Goal: Task Accomplishment & Management: Manage account settings

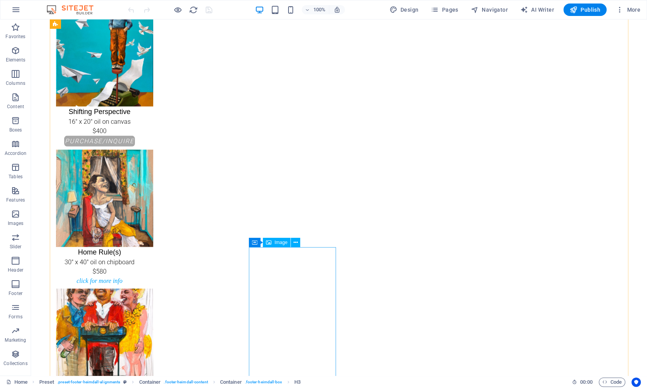
scroll to position [1304, 0]
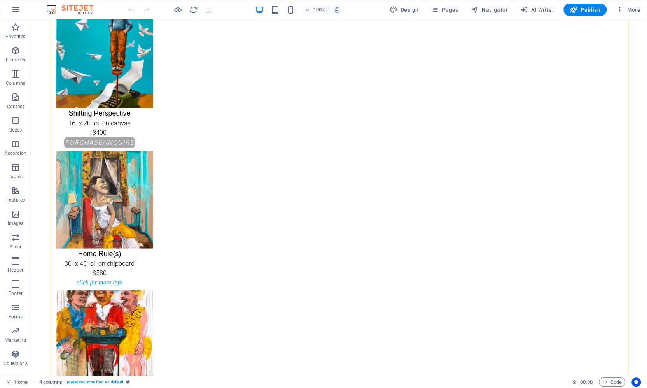
drag, startPoint x: 393, startPoint y: 102, endPoint x: 356, endPoint y: 100, distance: 36.6
click at [356, 80] on span "Container" at bounding box center [364, 80] width 20 height 5
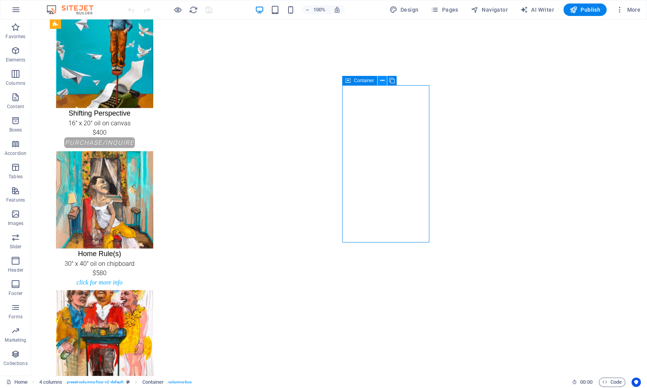
click at [380, 82] on icon at bounding box center [382, 81] width 4 height 8
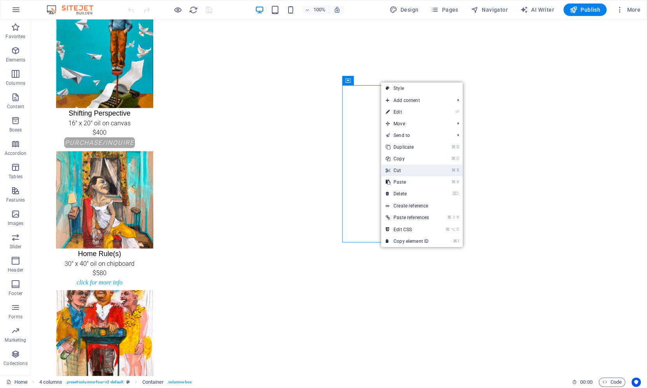
click at [394, 171] on link "⌘ X Cut" at bounding box center [407, 170] width 52 height 12
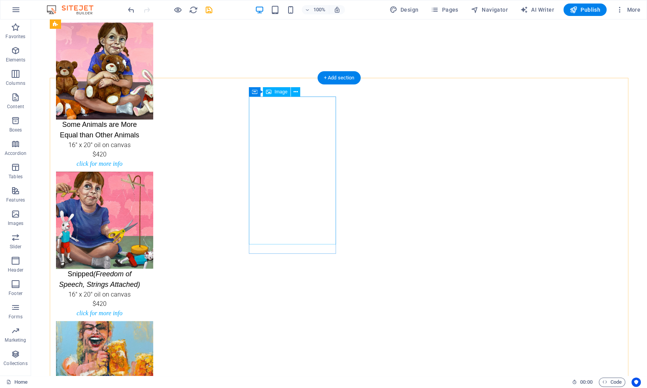
scroll to position [0, 0]
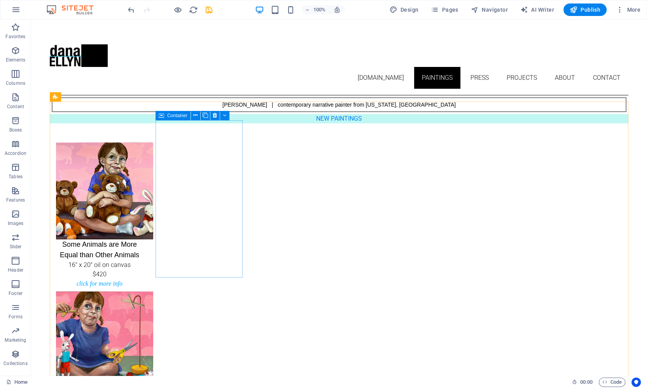
click at [175, 117] on span "Container" at bounding box center [177, 115] width 20 height 5
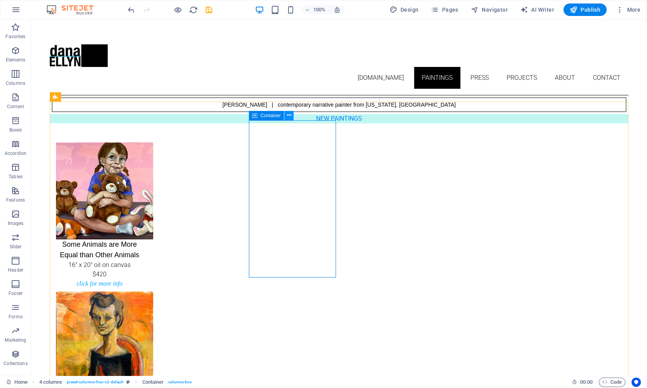
click at [292, 115] on button at bounding box center [288, 115] width 9 height 9
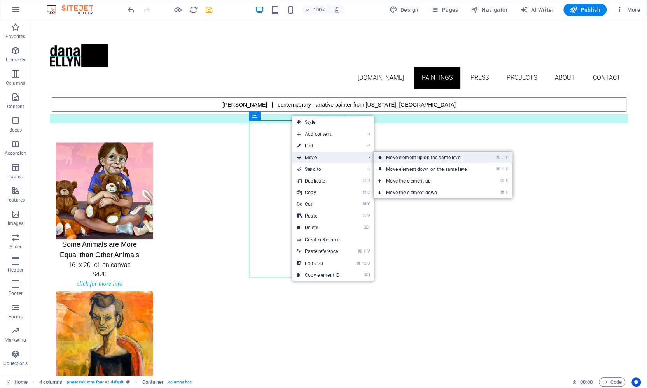
click at [389, 162] on link "⌘ ⇧ ⬆ Move element up on the same level" at bounding box center [429, 158] width 110 height 12
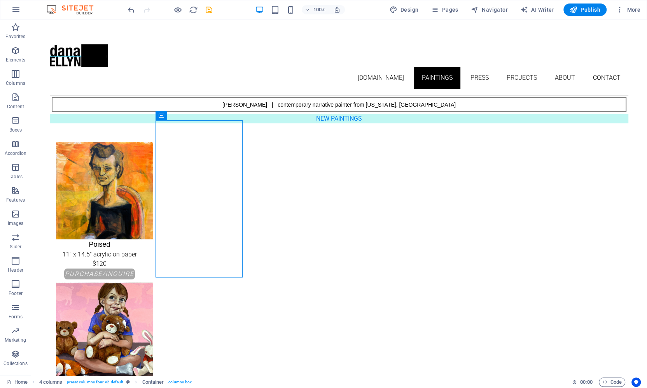
click at [143, 192] on figure "Poised 11" x 14.5" acrylic on paper $120" at bounding box center [99, 205] width 87 height 126
select select "px"
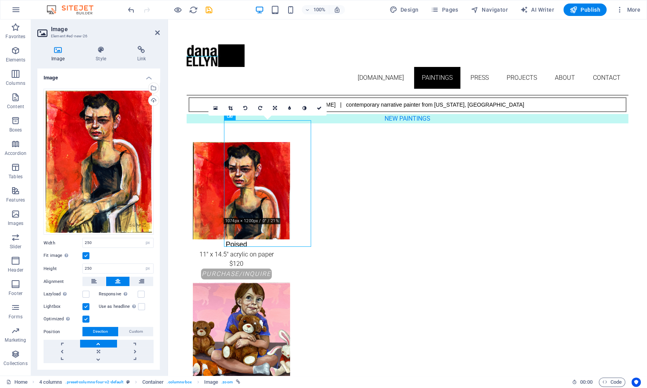
scroll to position [16, 0]
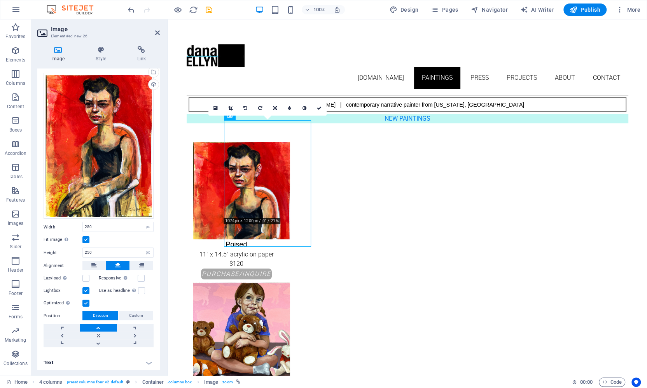
click at [72, 357] on h4 "Text" at bounding box center [98, 362] width 122 height 19
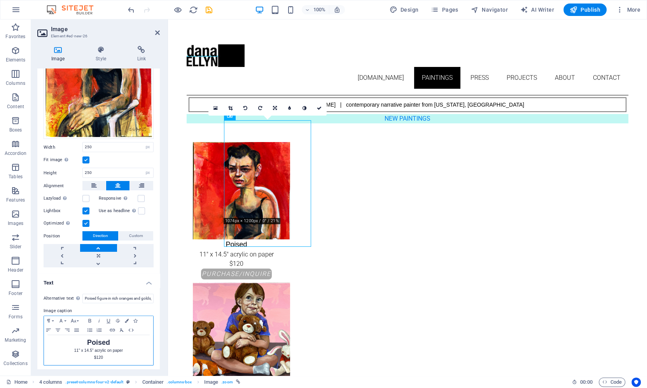
click at [90, 339] on strong "Poised" at bounding box center [98, 342] width 23 height 8
click at [102, 355] on p "$120" at bounding box center [98, 357] width 101 height 7
drag, startPoint x: 105, startPoint y: 295, endPoint x: 150, endPoint y: 294, distance: 45.1
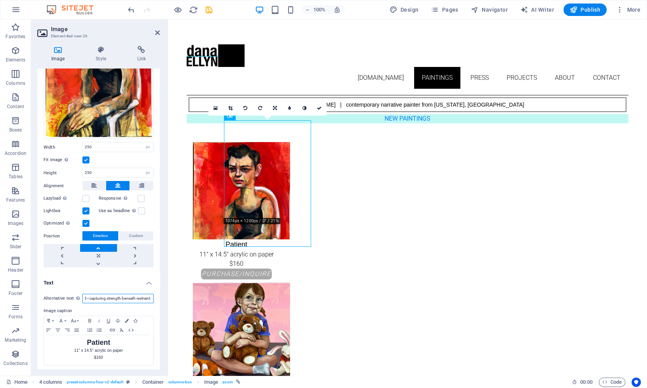
click at [150, 294] on input "Poised figure in rich oranges and golds, seated in stillness with hands clasped…" at bounding box center [117, 298] width 71 height 9
click at [157, 32] on icon at bounding box center [157, 33] width 5 height 6
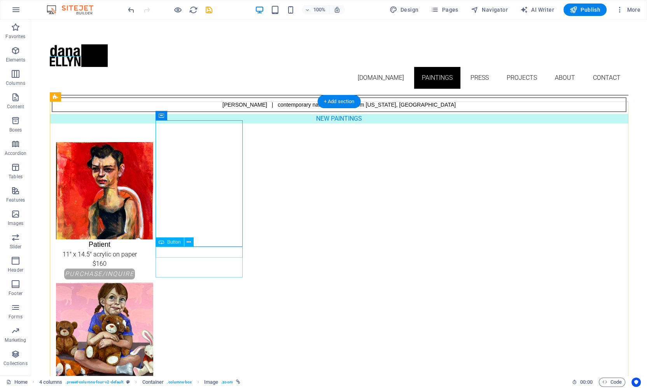
click at [143, 268] on div "PURCHASE/INQUIRE" at bounding box center [99, 273] width 87 height 11
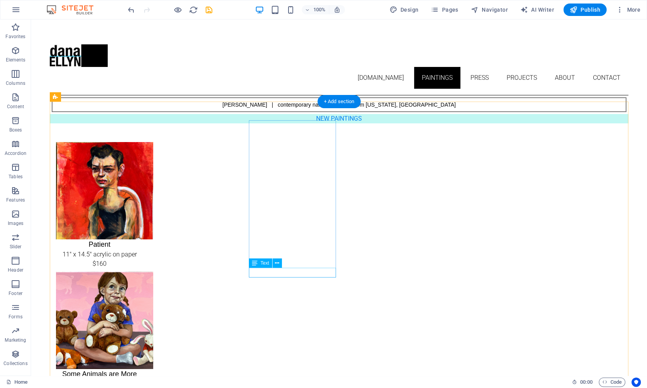
click at [262, 262] on span "Text" at bounding box center [264, 262] width 9 height 5
click at [277, 261] on icon at bounding box center [277, 263] width 4 height 8
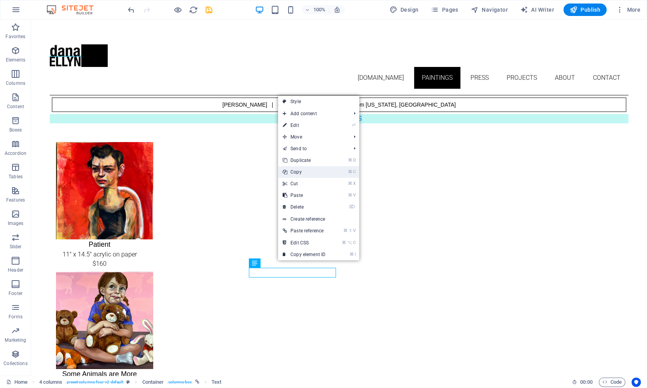
click at [309, 171] on link "⌘ C Copy" at bounding box center [304, 172] width 52 height 12
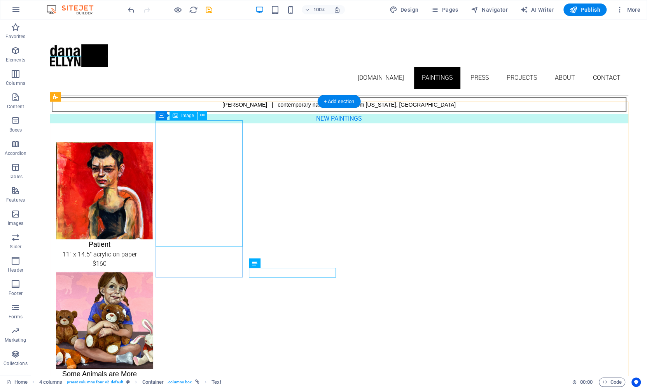
click at [143, 191] on figure "Patient 11" x 14.5" acrylic on paper $160" at bounding box center [99, 205] width 87 height 126
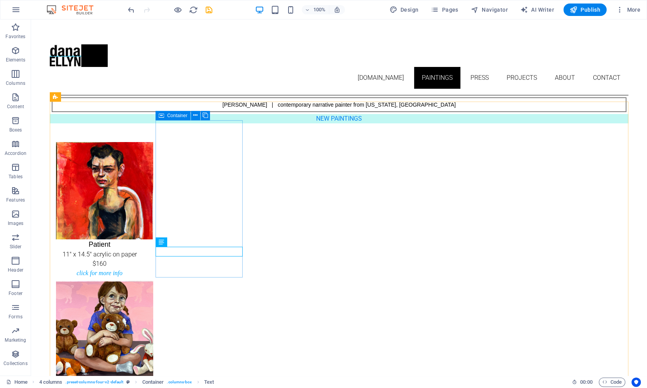
click at [168, 115] on span "Container" at bounding box center [177, 115] width 20 height 5
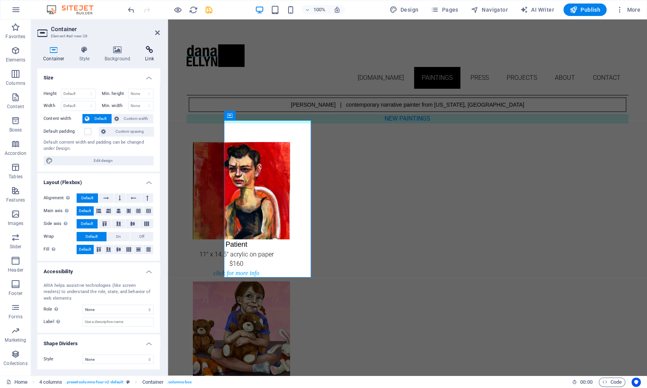
click at [147, 47] on icon at bounding box center [149, 50] width 21 height 8
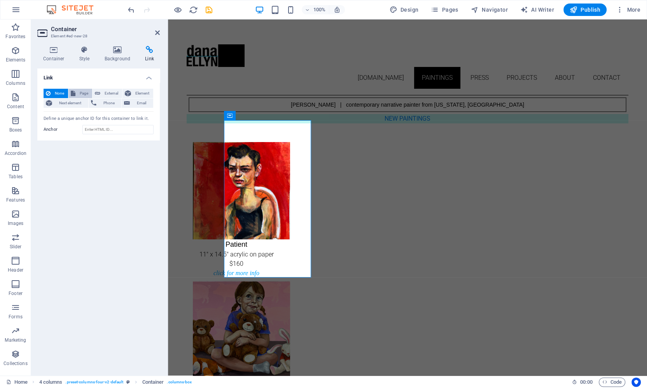
click at [87, 91] on span "Page" at bounding box center [84, 93] width 12 height 9
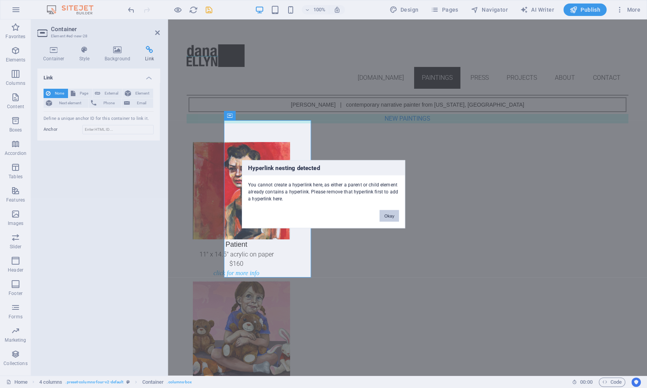
click at [385, 215] on button "Okay" at bounding box center [388, 216] width 19 height 12
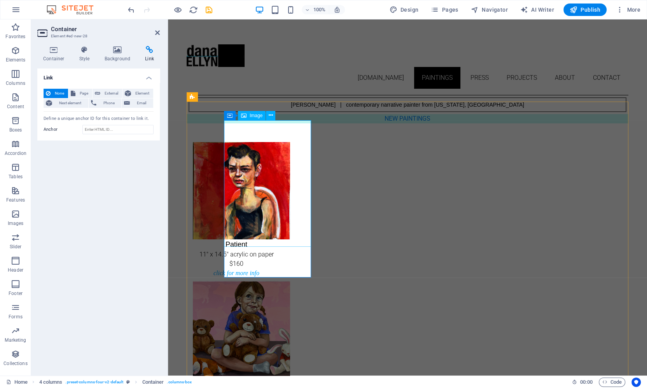
click at [254, 116] on span "Image" at bounding box center [256, 115] width 13 height 5
select select "px"
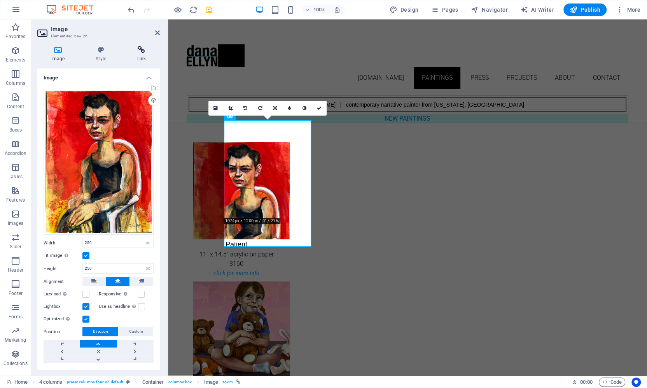
click at [136, 51] on icon at bounding box center [141, 50] width 37 height 8
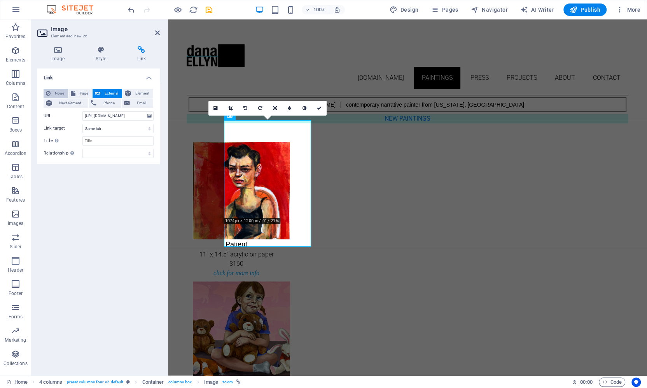
click at [50, 91] on icon at bounding box center [48, 93] width 5 height 9
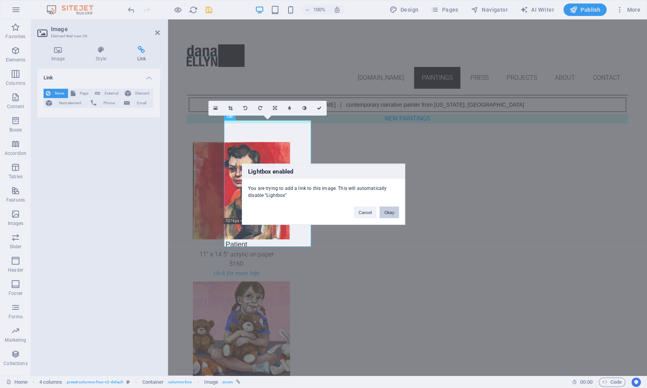
click at [389, 208] on button "Okay" at bounding box center [388, 212] width 19 height 12
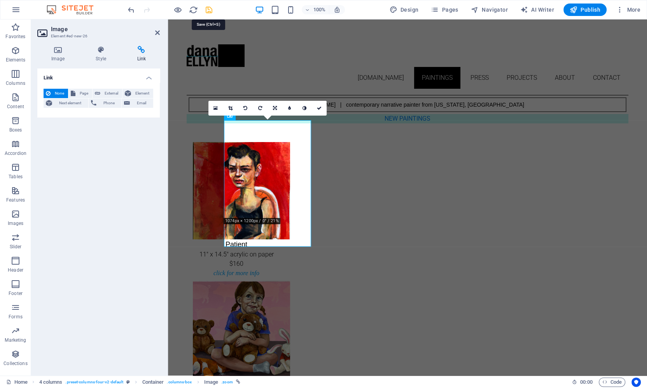
click at [206, 10] on icon "save" at bounding box center [208, 9] width 9 height 9
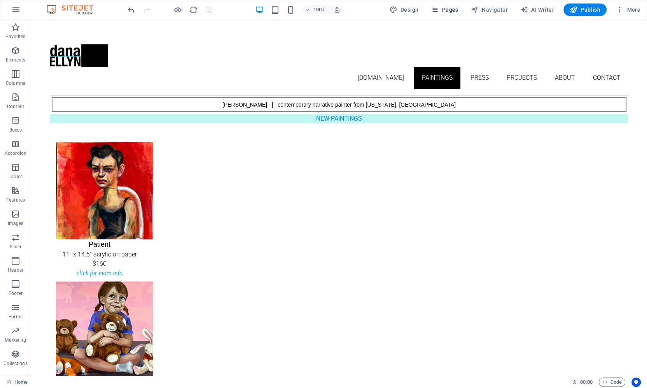
click at [451, 7] on span "Pages" at bounding box center [444, 10] width 27 height 8
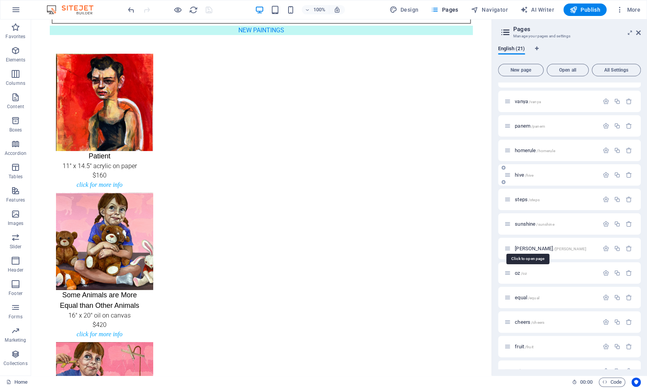
scroll to position [93, 0]
click at [518, 243] on span "[PERSON_NAME] /[PERSON_NAME]" at bounding box center [551, 246] width 72 height 6
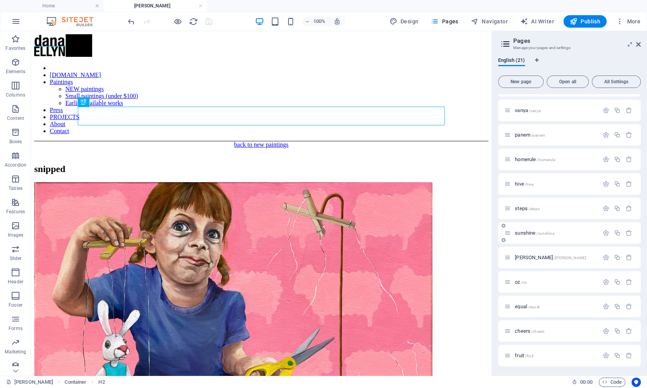
scroll to position [0, 0]
click at [614, 257] on icon "button" at bounding box center [617, 257] width 7 height 7
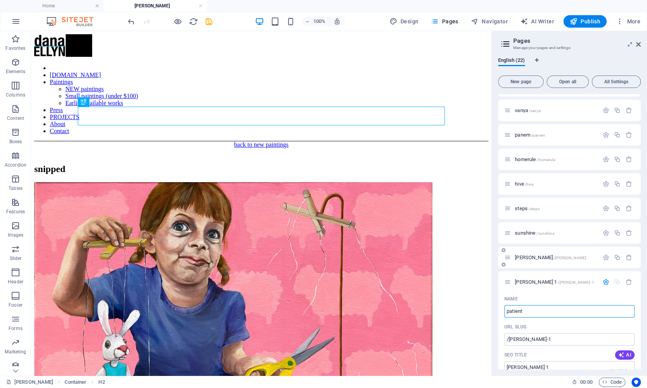
type input "patient"
type input "/patient"
type input "patient"
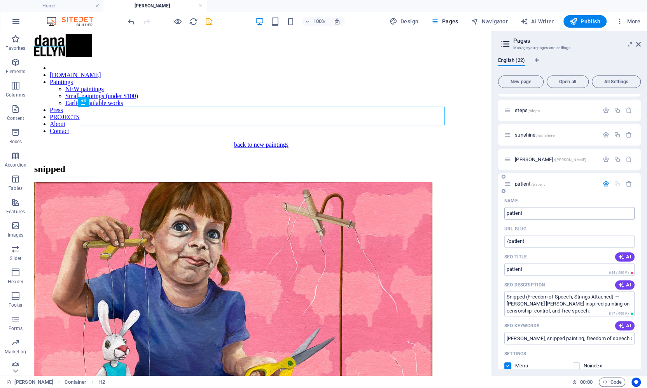
scroll to position [232, 0]
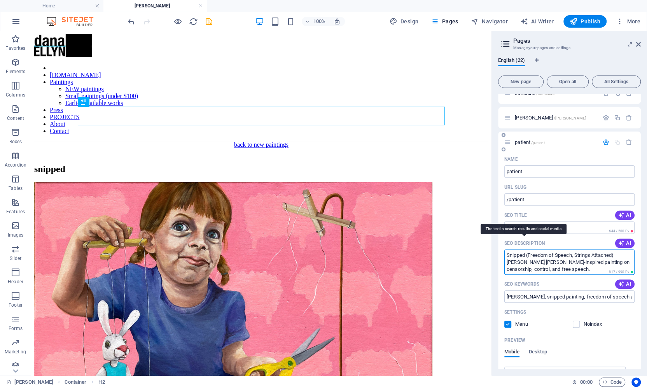
drag, startPoint x: 570, startPoint y: 267, endPoint x: 519, endPoint y: 242, distance: 56.9
click at [519, 242] on div "SEO Description AI Snipped (Freedom of Speech, Strings Attached) — [PERSON_NAME…" at bounding box center [569, 256] width 130 height 38
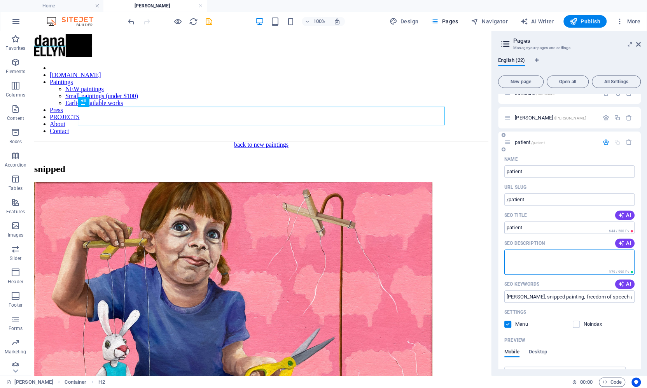
click at [543, 260] on textarea "SEO Description" at bounding box center [569, 261] width 130 height 25
paste textarea "Portrait painting titled Patient by [PERSON_NAME], 2025, showing a seated figur…"
type textarea "Portrait painting titled Patient by [PERSON_NAME], 2025, showing a seated figur…"
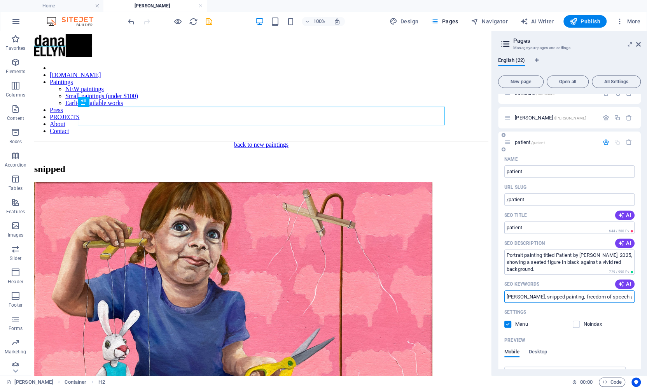
click at [541, 295] on input "[PERSON_NAME], snipped painting, freedom of speech art, strings attached artwor…" at bounding box center [569, 296] width 130 height 12
paste input "[PERSON_NAME], Patient painting, 2025 portrait art, expressive portrait paintin…"
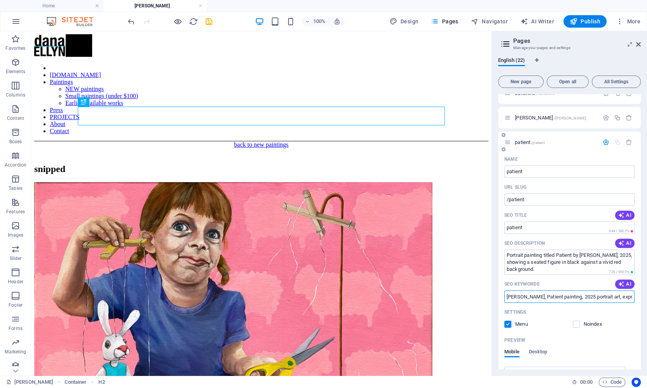
type input "[PERSON_NAME], Patient painting, 2025 portrait art, expressive portrait paintin…"
click at [523, 141] on span "patient /patient" at bounding box center [530, 142] width 30 height 6
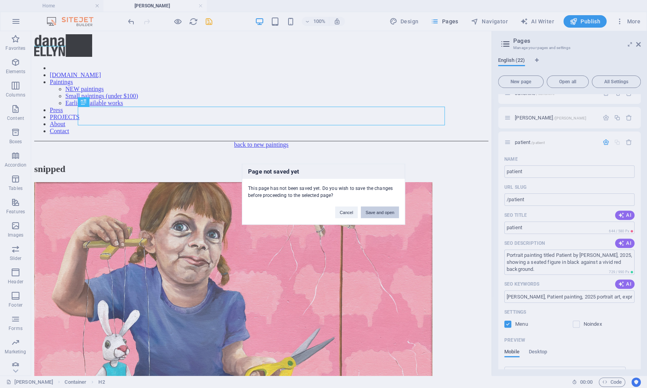
click at [392, 210] on button "Save and open" at bounding box center [380, 212] width 38 height 12
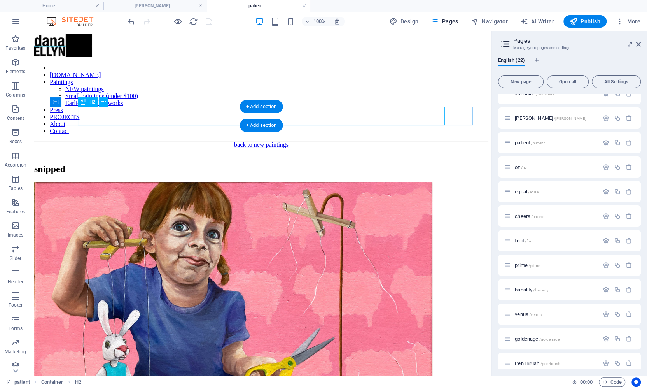
click at [120, 164] on div "snipped" at bounding box center [261, 169] width 454 height 10
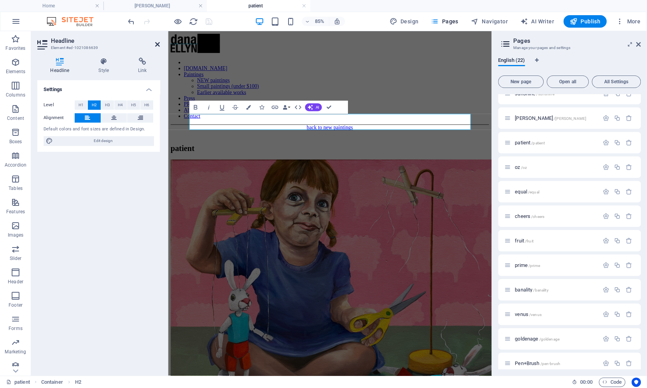
click at [158, 44] on icon at bounding box center [157, 44] width 5 height 6
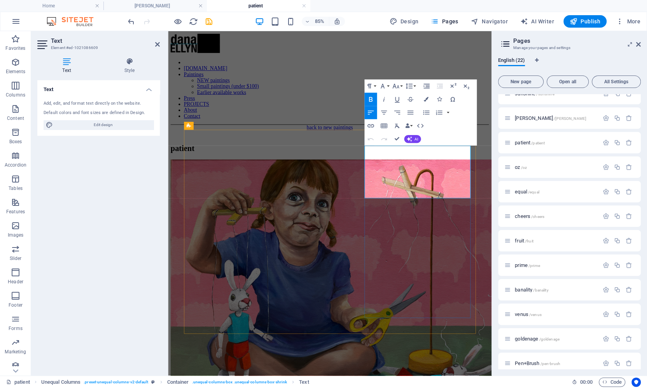
drag, startPoint x: 424, startPoint y: 171, endPoint x: 402, endPoint y: 171, distance: 22.2
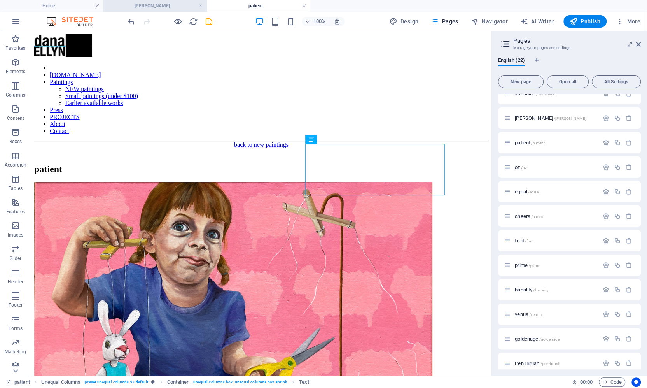
click at [160, 8] on h4 "[PERSON_NAME]" at bounding box center [154, 6] width 103 height 9
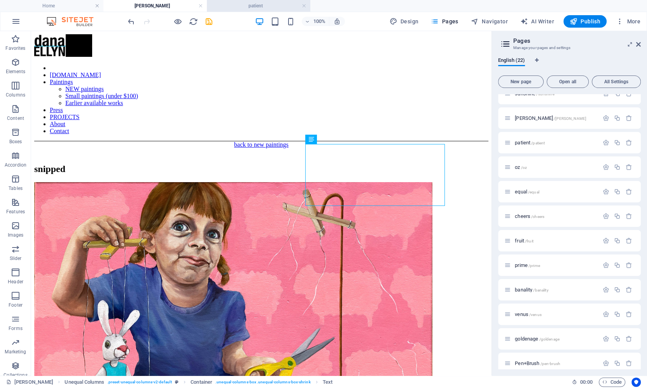
click at [253, 4] on h4 "patient" at bounding box center [258, 6] width 103 height 9
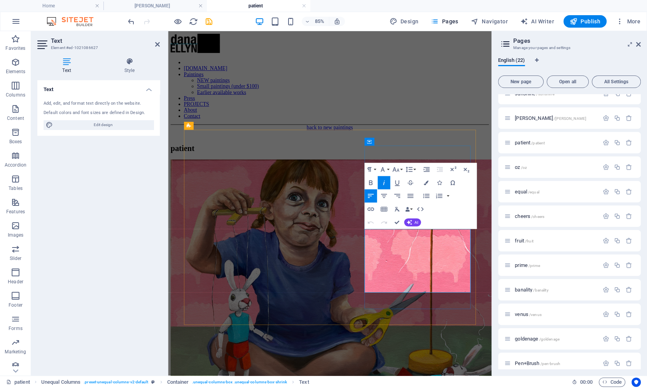
drag, startPoint x: 399, startPoint y: 288, endPoint x: 467, endPoint y: 340, distance: 86.0
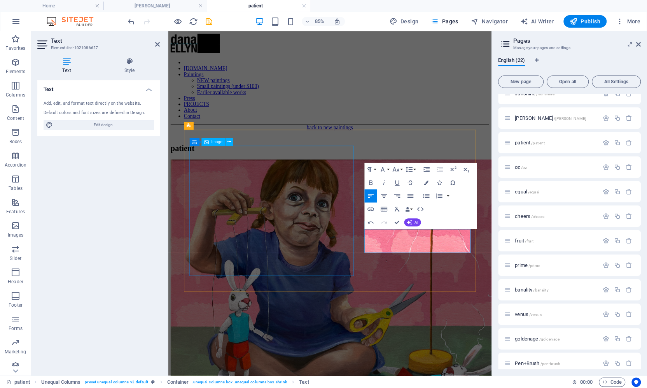
click at [302, 251] on figure "click to enlarge" at bounding box center [358, 337] width 374 height 311
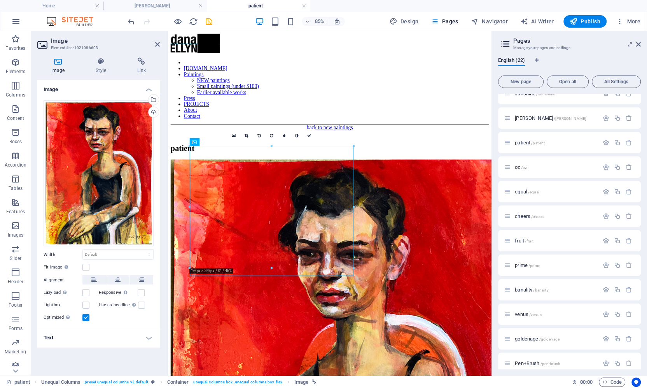
click at [86, 272] on div "Drag files here, click to choose files or select files from Files or our free s…" at bounding box center [98, 211] width 122 height 234
click at [68, 340] on h4 "Text" at bounding box center [98, 337] width 122 height 19
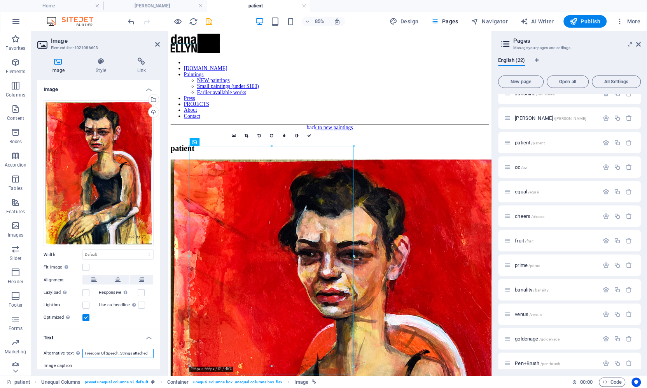
click at [93, 353] on input "Freedom Of Speech, Strings attached" at bounding box center [117, 352] width 71 height 9
paste input "“Patient by [PERSON_NAME] (2025) – expressive portrait in bold red, capturing r…"
type input "Patient by [PERSON_NAME] (2025) – expressive portrait in bold red, capturing re…"
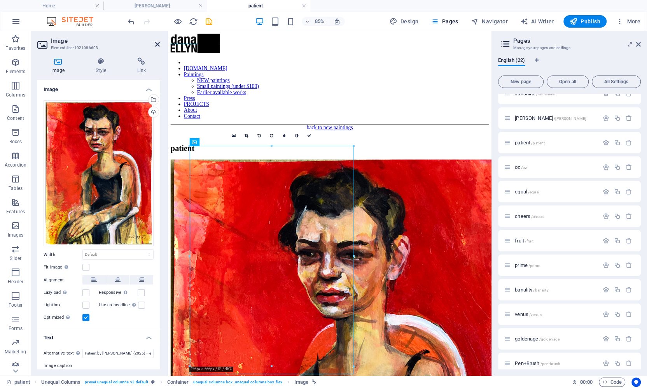
click at [156, 42] on icon at bounding box center [157, 44] width 5 height 6
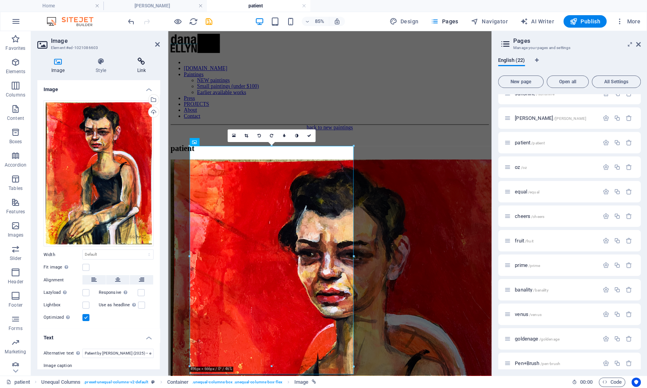
click at [138, 61] on icon at bounding box center [141, 62] width 37 height 8
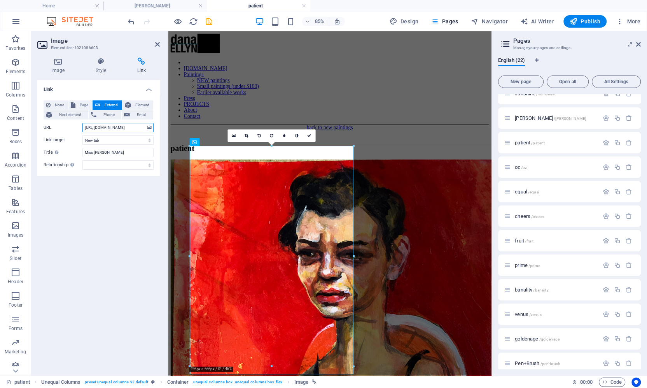
click at [126, 128] on input "[URL][DOMAIN_NAME]" at bounding box center [117, 127] width 71 height 9
type input "[URL][DOMAIN_NAME]"
click at [95, 149] on input "Miss [PERSON_NAME]" at bounding box center [117, 152] width 71 height 9
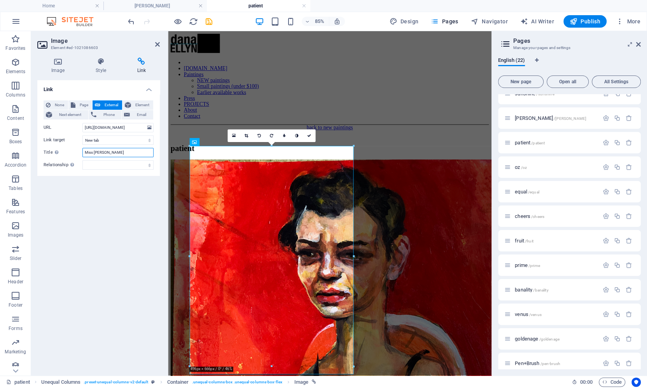
click at [95, 149] on input "Miss [PERSON_NAME]" at bounding box center [117, 152] width 71 height 9
type input "Patient"
click at [155, 41] on h2 "Image" at bounding box center [105, 40] width 109 height 7
click at [156, 42] on icon at bounding box center [157, 44] width 5 height 6
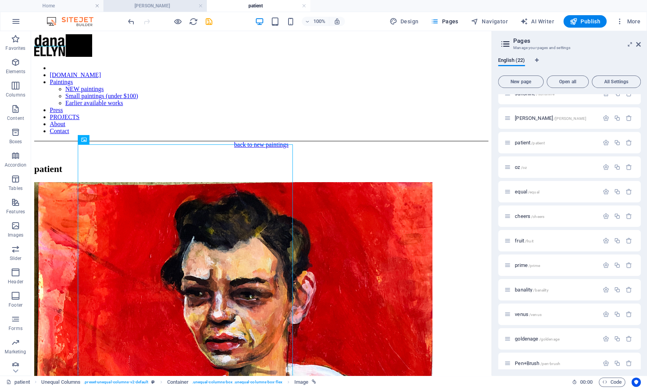
click at [160, 2] on h4 "[PERSON_NAME]" at bounding box center [154, 6] width 103 height 9
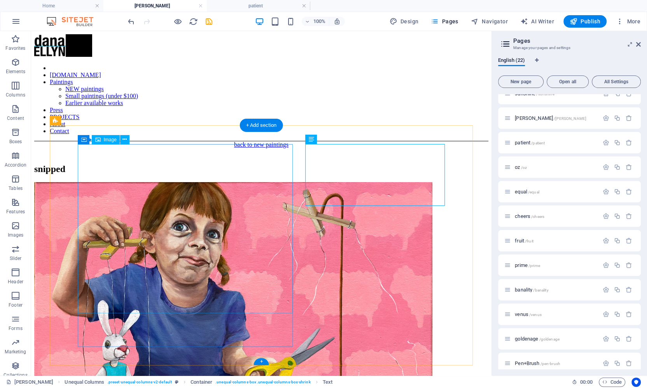
click at [136, 198] on figure "click to enlarge" at bounding box center [261, 337] width 454 height 311
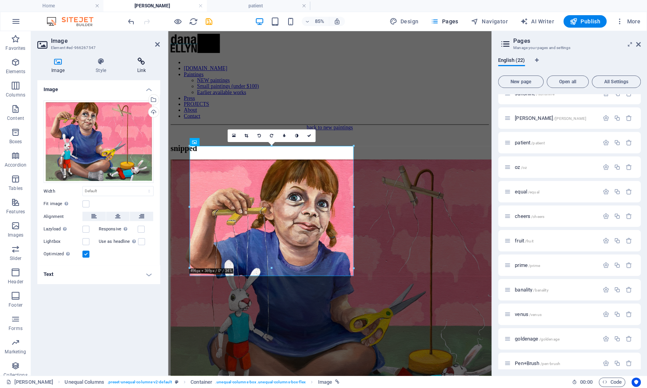
click at [141, 59] on icon at bounding box center [141, 62] width 37 height 8
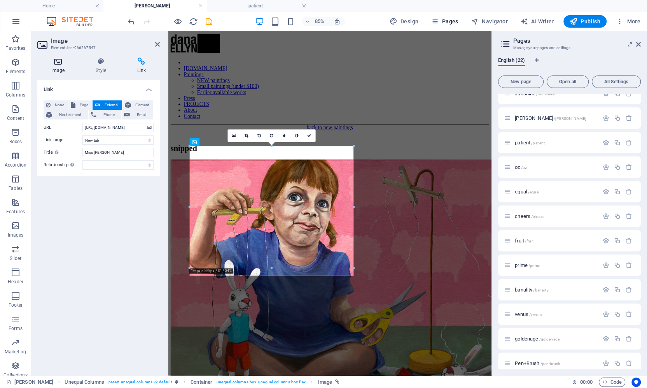
click at [56, 63] on icon at bounding box center [57, 62] width 41 height 8
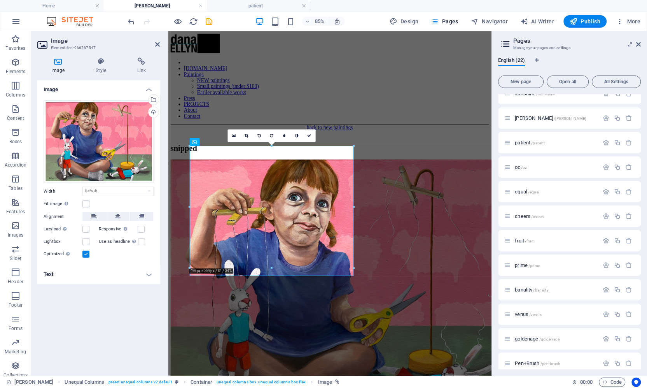
click at [78, 262] on div "Drag files here, click to choose files or select files from Files or our free s…" at bounding box center [98, 179] width 122 height 171
click at [78, 270] on h4 "Text" at bounding box center [98, 274] width 122 height 19
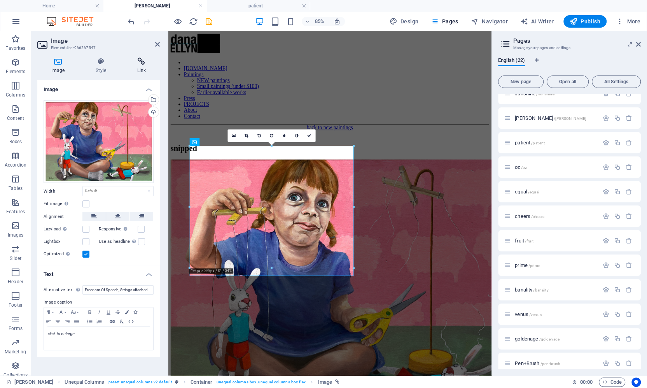
click at [140, 60] on icon at bounding box center [141, 62] width 37 height 8
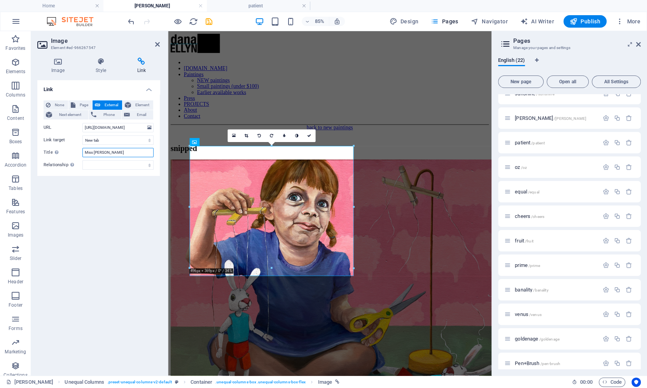
click at [108, 150] on input "Miss [PERSON_NAME]" at bounding box center [117, 152] width 71 height 9
type input "Snipped Freedom of Speech"
drag, startPoint x: 158, startPoint y: 43, endPoint x: 141, endPoint y: 5, distance: 41.2
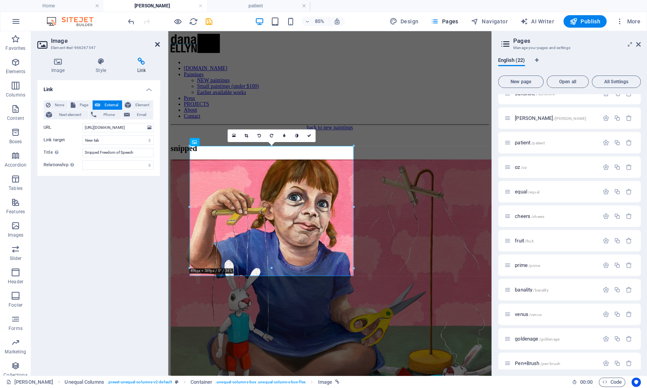
click at [158, 43] on icon at bounding box center [157, 44] width 5 height 6
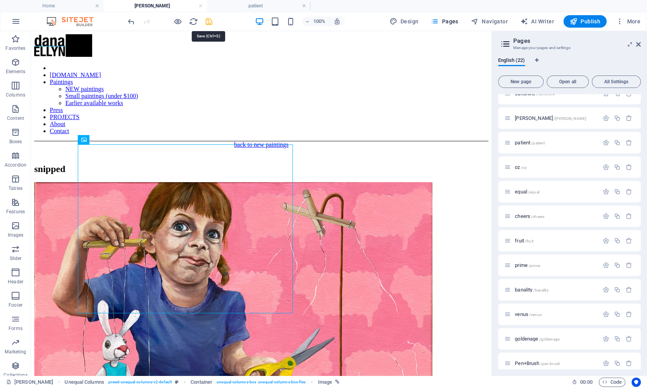
click at [207, 24] on icon "save" at bounding box center [208, 21] width 9 height 9
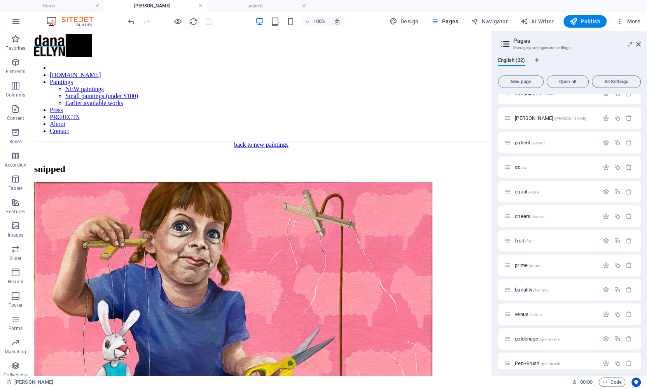
click at [201, 4] on link at bounding box center [200, 5] width 5 height 7
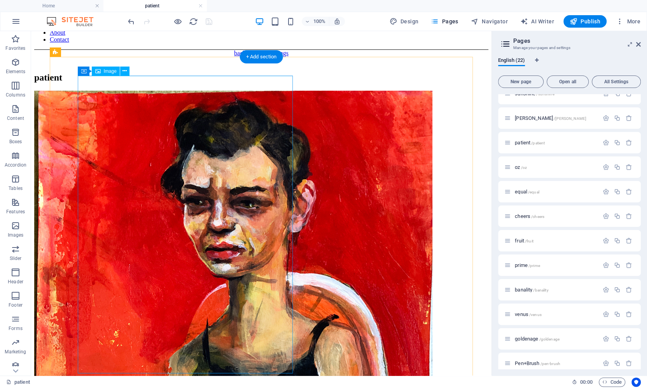
scroll to position [104, 0]
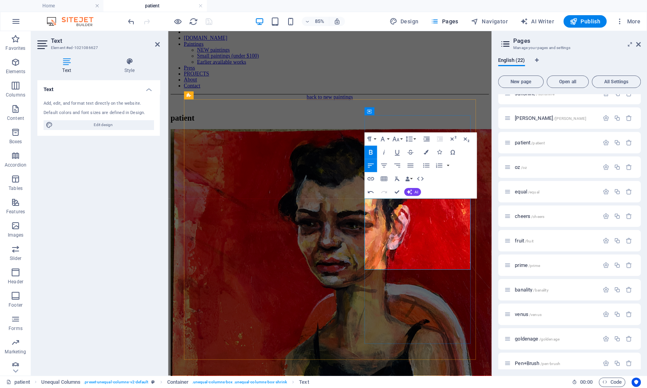
drag, startPoint x: 513, startPoint y: 260, endPoint x: 520, endPoint y: 257, distance: 8.0
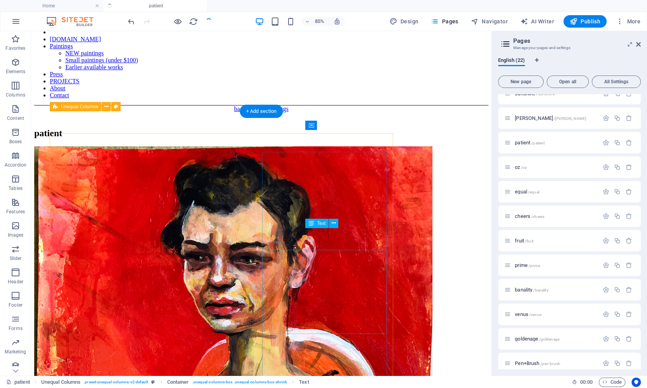
scroll to position [14, 0]
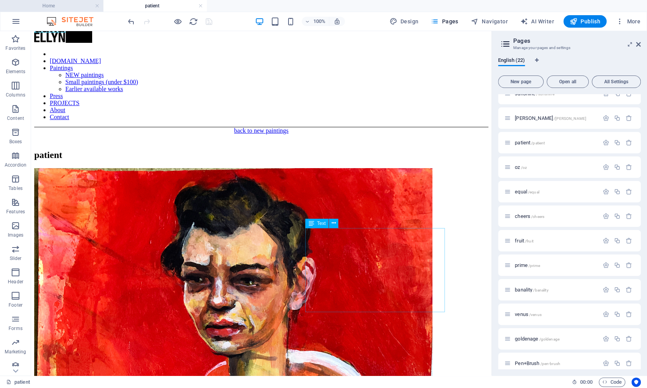
click at [54, 3] on h4 "Home" at bounding box center [51, 6] width 103 height 9
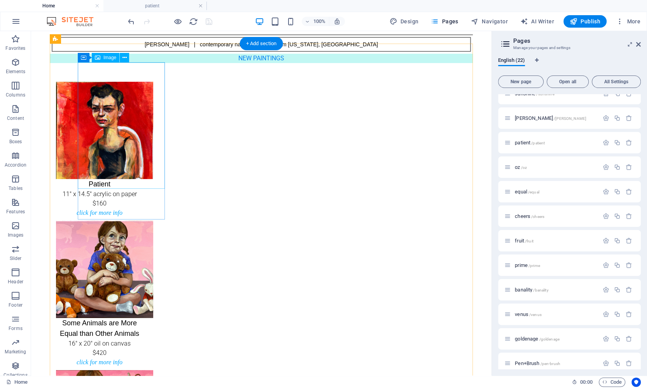
scroll to position [69, 0]
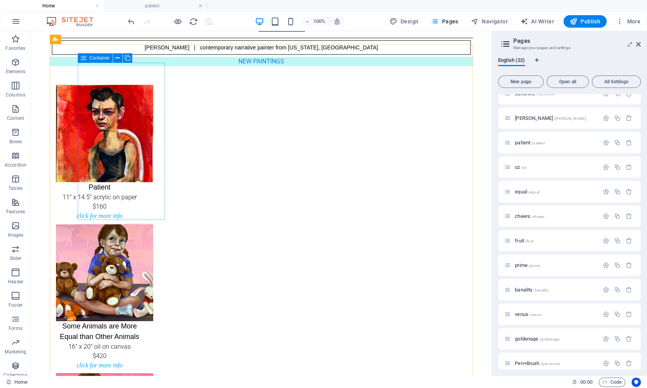
click at [88, 57] on div "Container" at bounding box center [95, 57] width 35 height 9
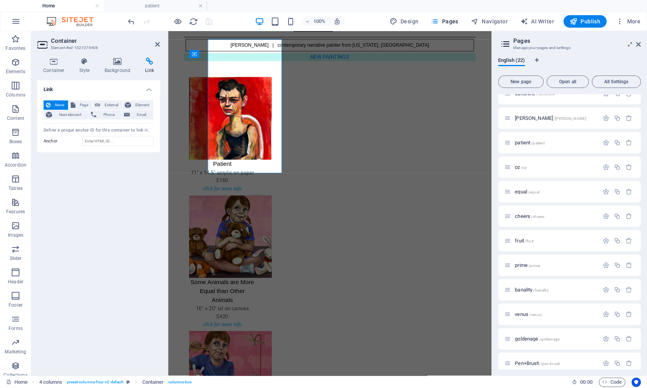
scroll to position [91, 0]
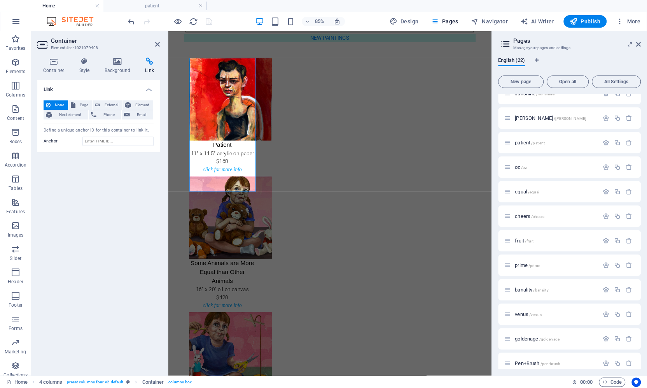
click at [152, 59] on icon at bounding box center [149, 62] width 21 height 8
click at [76, 105] on button "Page" at bounding box center [80, 104] width 24 height 9
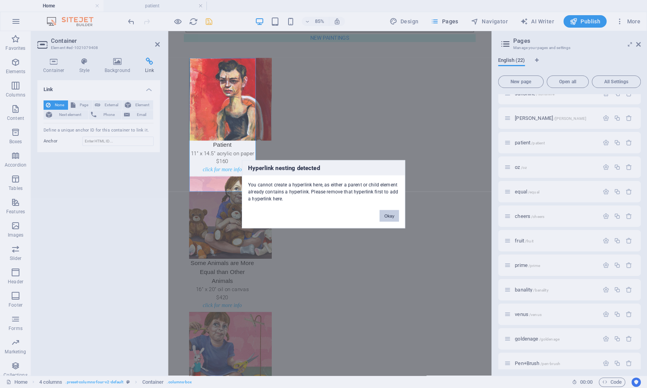
click at [391, 213] on button "Okay" at bounding box center [388, 216] width 19 height 12
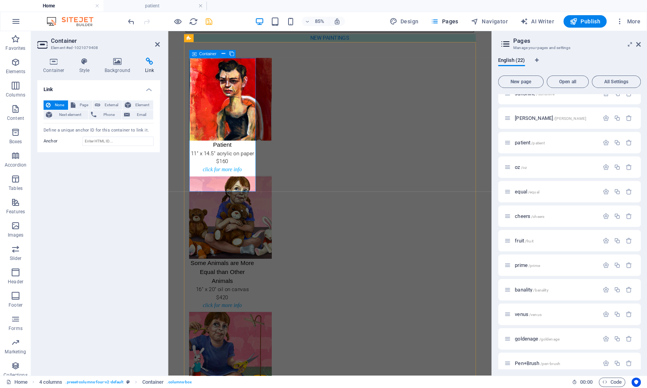
click at [243, 198] on div "Patient 11" x 14.5" acrylic on paper $160 click for more info" at bounding box center [232, 131] width 78 height 136
click at [221, 79] on figure "Patient 11" x 14.5" acrylic on paper $160" at bounding box center [232, 126] width 78 height 126
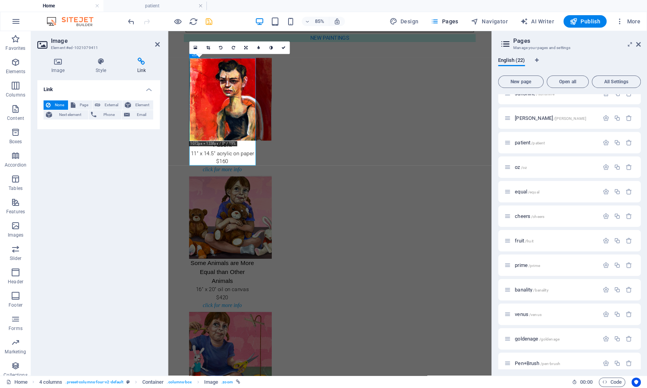
click at [59, 106] on span "None" at bounding box center [59, 104] width 13 height 9
click at [285, 44] on link at bounding box center [283, 47] width 12 height 12
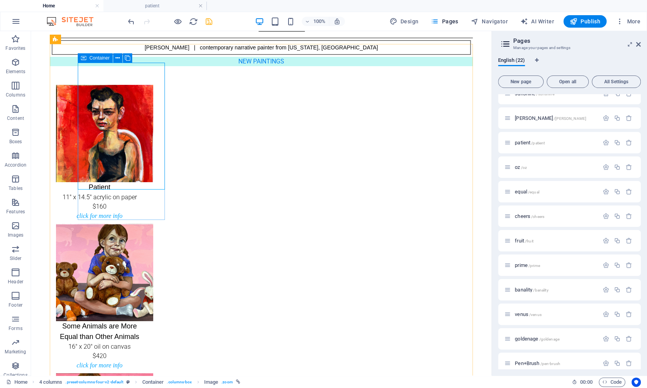
click at [94, 58] on span "Container" at bounding box center [99, 58] width 20 height 5
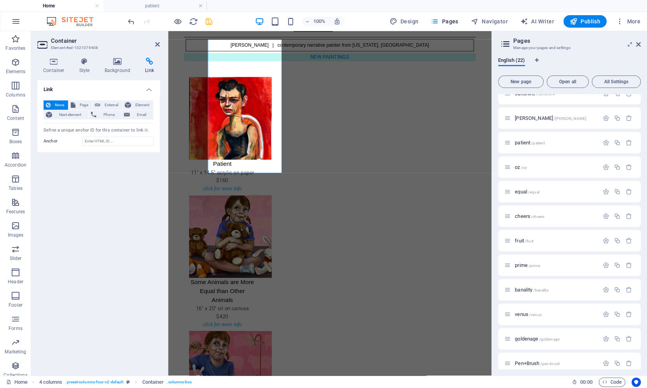
scroll to position [91, 0]
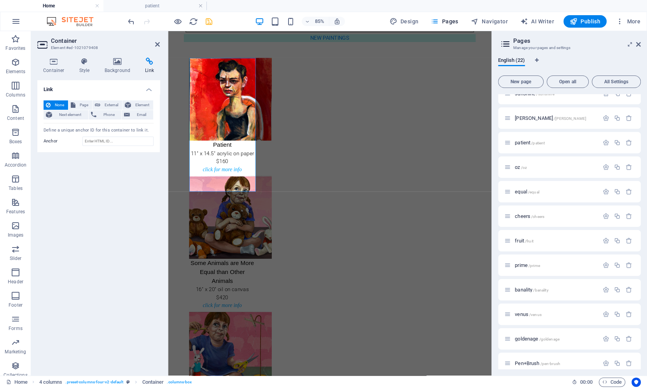
click at [59, 101] on span "None" at bounding box center [59, 104] width 13 height 9
click at [156, 41] on icon at bounding box center [157, 44] width 5 height 6
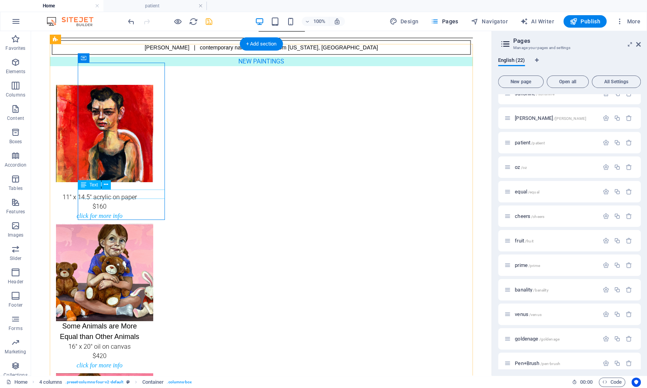
click at [126, 211] on div "click for more info" at bounding box center [99, 215] width 87 height 9
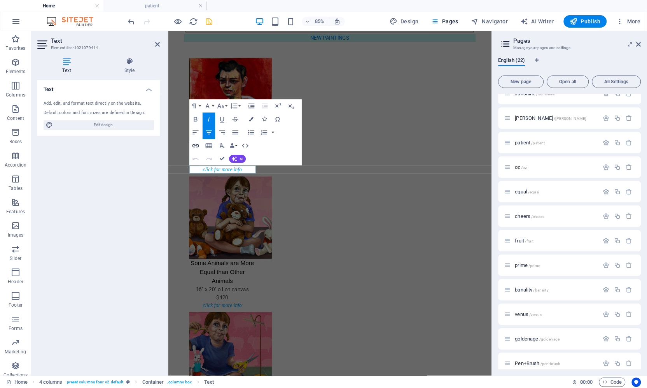
click at [197, 143] on icon "button" at bounding box center [195, 146] width 8 height 8
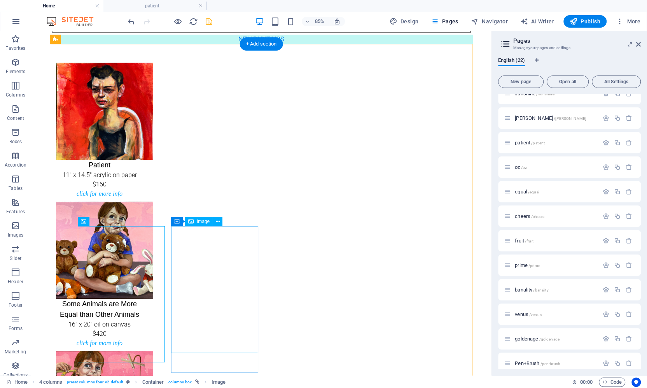
scroll to position [69, 0]
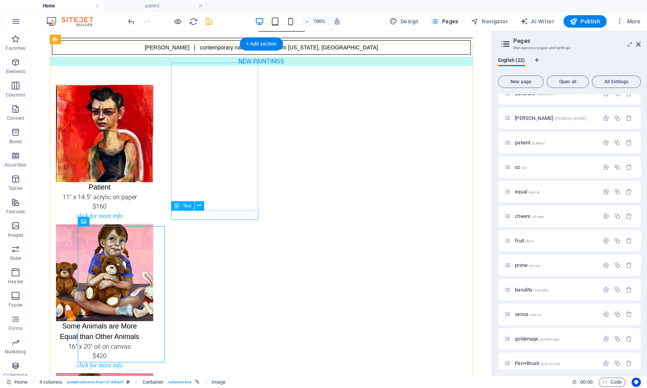
click at [143, 360] on div "click for more info" at bounding box center [99, 364] width 87 height 9
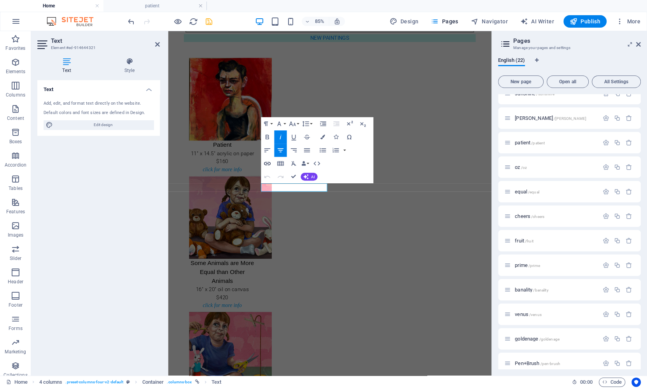
click at [266, 164] on icon "button" at bounding box center [267, 163] width 7 height 3
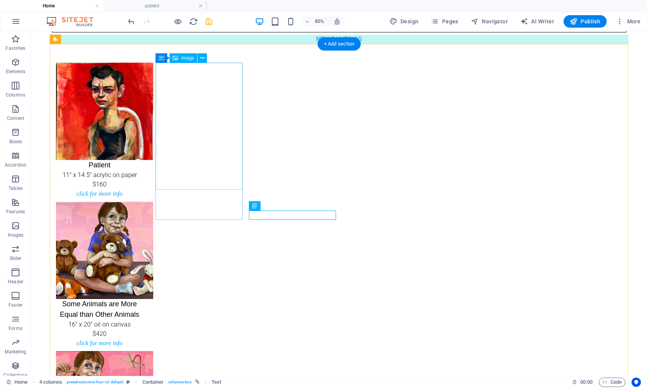
scroll to position [69, 0]
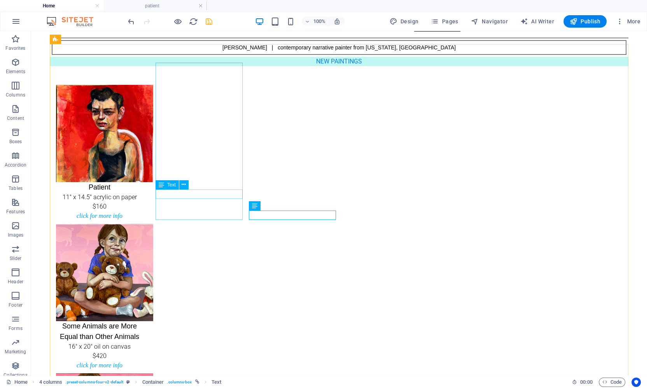
click at [166, 185] on div "Text" at bounding box center [167, 184] width 23 height 9
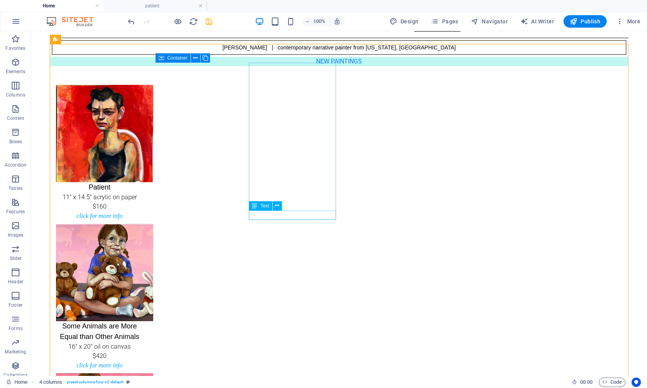
click at [260, 206] on div "Text" at bounding box center [260, 205] width 23 height 9
click at [164, 58] on div "Container" at bounding box center [173, 57] width 35 height 9
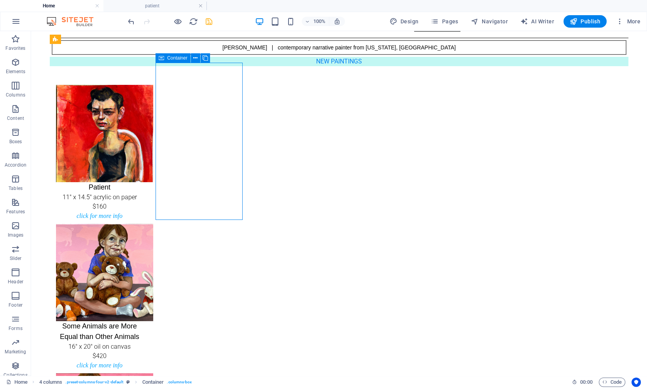
click at [164, 58] on div "Container" at bounding box center [173, 57] width 35 height 9
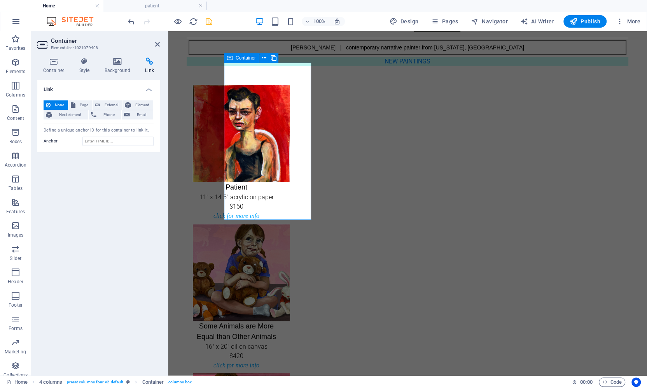
click at [149, 61] on icon at bounding box center [149, 62] width 21 height 8
click at [82, 106] on span "Page" at bounding box center [84, 104] width 12 height 9
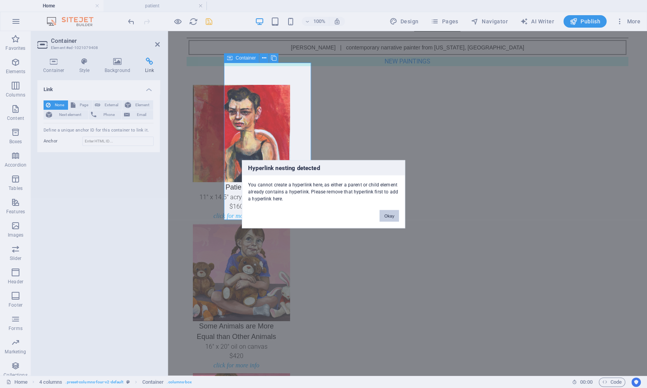
click at [386, 211] on button "Okay" at bounding box center [388, 216] width 19 height 12
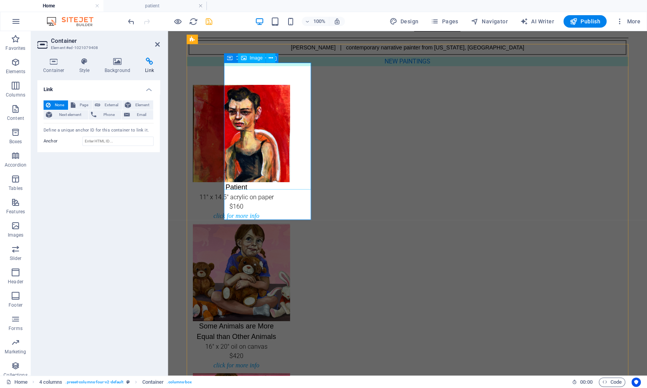
click at [280, 171] on figure "Patient 11" x 14.5" acrylic on paper $160" at bounding box center [236, 148] width 87 height 126
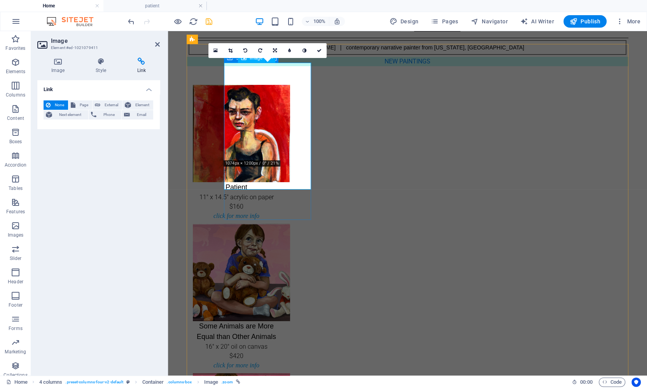
click at [264, 85] on figure "Patient 11" x 14.5" acrylic on paper $160" at bounding box center [236, 148] width 87 height 126
click at [320, 44] on link at bounding box center [319, 50] width 15 height 15
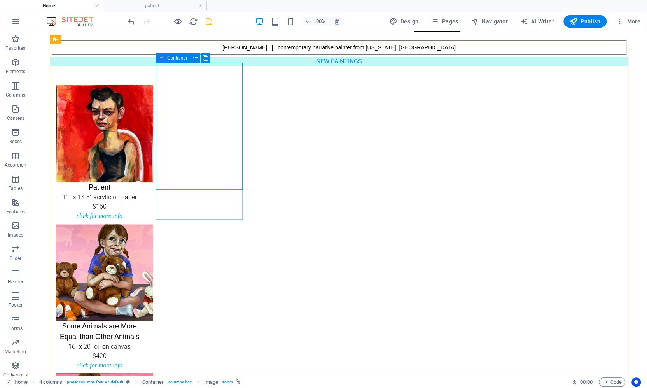
click at [166, 56] on div "Container" at bounding box center [173, 57] width 35 height 9
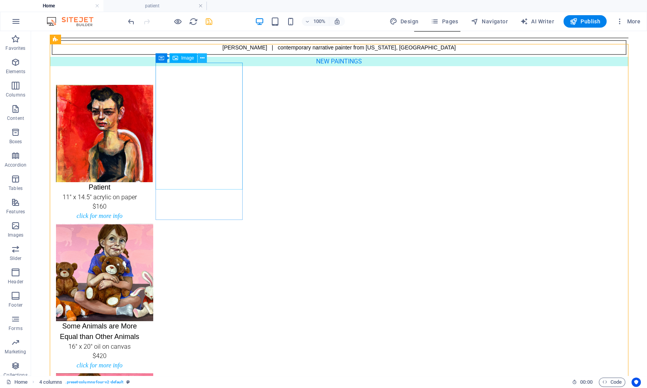
click at [204, 56] on icon at bounding box center [202, 58] width 4 height 8
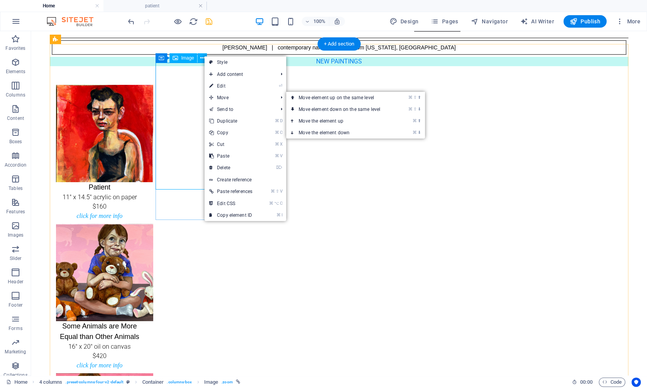
click at [143, 128] on figure "Patient 11" x 14.5" acrylic on paper $160" at bounding box center [99, 148] width 87 height 126
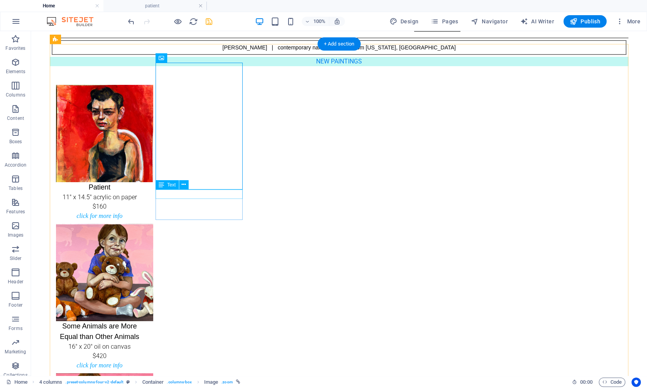
click at [143, 211] on div "click for more info" at bounding box center [99, 215] width 87 height 9
click at [143, 207] on div "Patient 11" x 14.5" acrylic on paper $160 click for more info" at bounding box center [99, 153] width 87 height 136
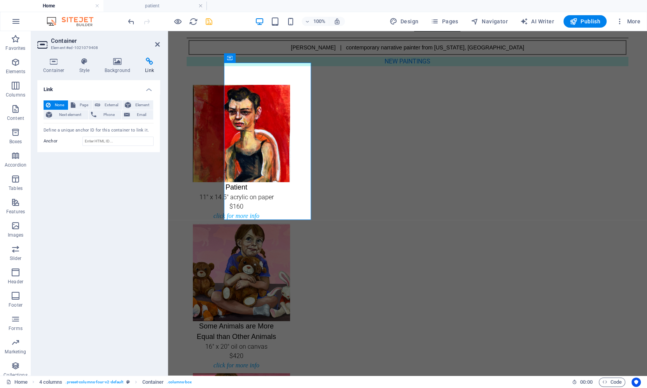
click at [149, 60] on icon at bounding box center [149, 62] width 21 height 8
click at [280, 224] on figure "Some Animals are More Equal than Other Animals 16" x 20" oil on canvas $420" at bounding box center [236, 292] width 87 height 137
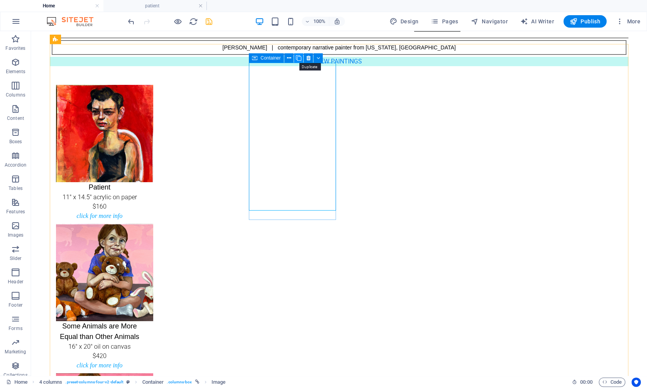
click at [299, 59] on icon at bounding box center [298, 58] width 5 height 8
click at [143, 224] on figure "Some Animals are More Equal than Other Animals 16" x 20" oil on canvas $420" at bounding box center [99, 292] width 87 height 137
select select "px"
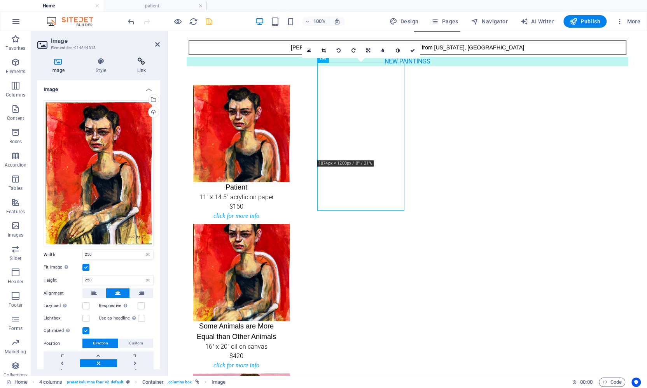
click at [142, 62] on icon at bounding box center [141, 62] width 37 height 8
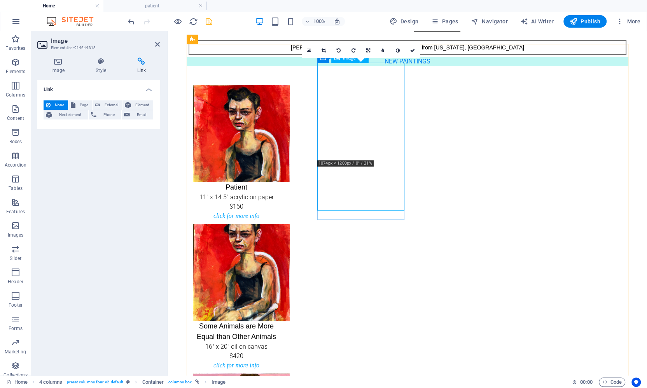
click at [280, 224] on figure "Some Animals are More Equal than Other Animals 16" x 20" oil on canvas $420" at bounding box center [236, 292] width 87 height 137
click at [280, 152] on figure "Patient 11" x 14.5" acrylic on paper $160" at bounding box center [236, 148] width 87 height 126
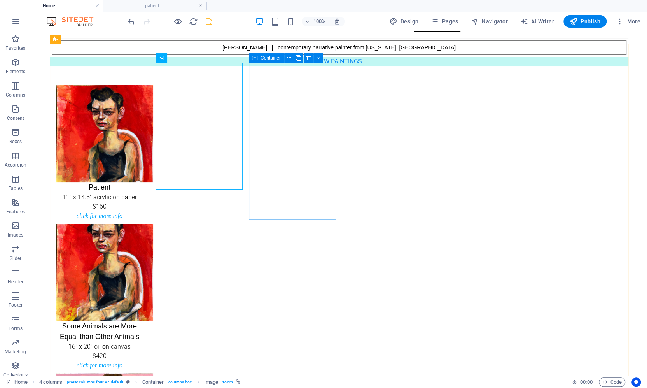
click at [266, 58] on span "Container" at bounding box center [270, 58] width 20 height 5
select select "13"
select select
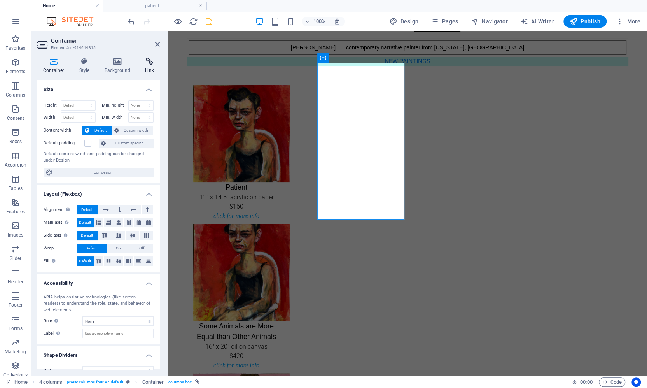
click at [150, 62] on icon at bounding box center [149, 62] width 21 height 8
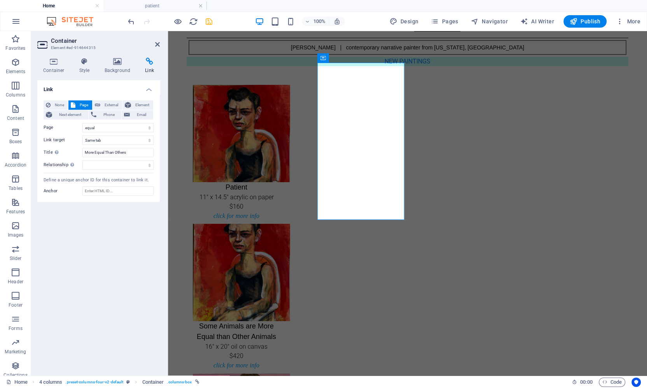
click at [82, 103] on span "Page" at bounding box center [84, 104] width 12 height 9
click at [92, 125] on select "Home About purchase northsouthwest [PERSON_NAME] homerule hive steps sunshine […" at bounding box center [117, 127] width 71 height 9
select select "11"
click at [82, 123] on select "Home About purchase northsouthwest [PERSON_NAME] homerule hive steps sunshine […" at bounding box center [117, 127] width 71 height 9
click at [99, 148] on input "More Equal Than Others" at bounding box center [117, 152] width 71 height 9
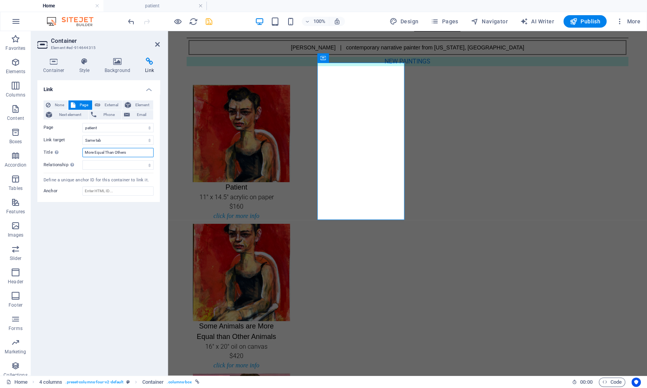
click at [99, 148] on input "More Equal Than Others" at bounding box center [117, 152] width 71 height 9
click at [99, 147] on div "None Page External Element Next element Phone Email Page Home About purchase no…" at bounding box center [99, 134] width 110 height 69
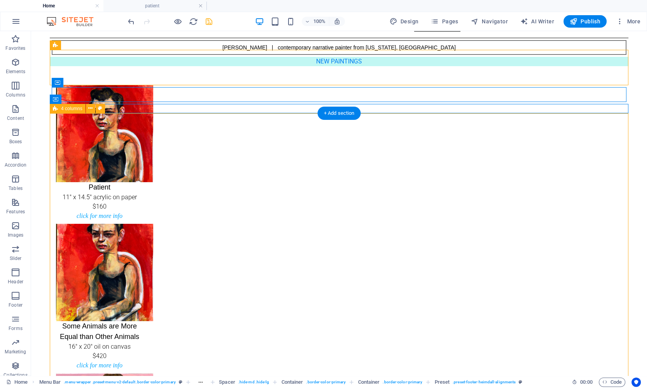
scroll to position [0, 0]
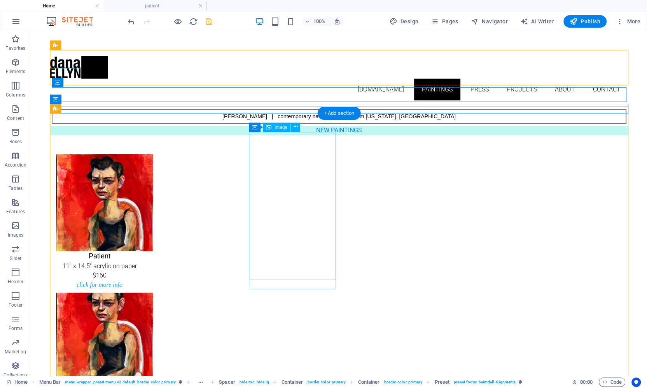
click at [143, 292] on figure "Some Animals are More Equal than Other Animals 16" x 20" oil on canvas $420" at bounding box center [99, 360] width 87 height 137
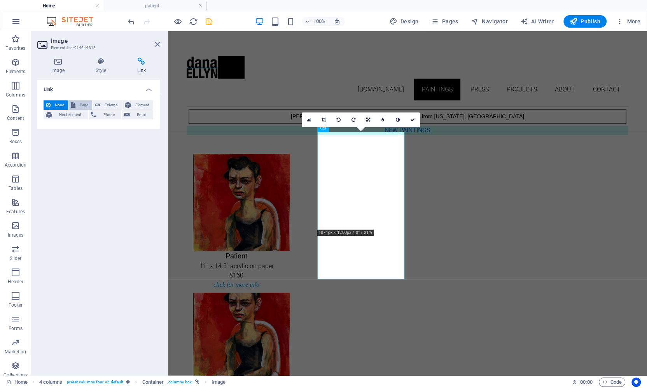
click at [82, 103] on span "Page" at bounding box center [84, 104] width 12 height 9
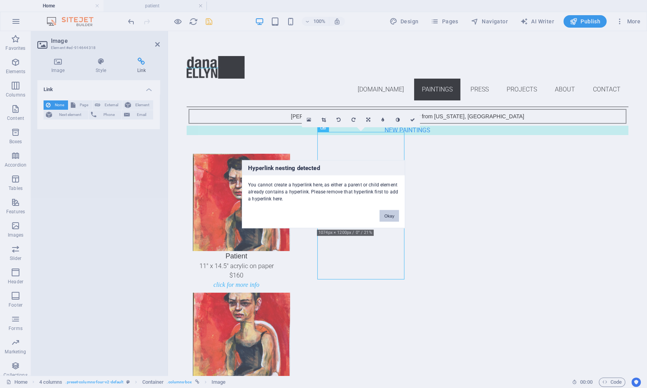
click at [386, 219] on button "Okay" at bounding box center [388, 216] width 19 height 12
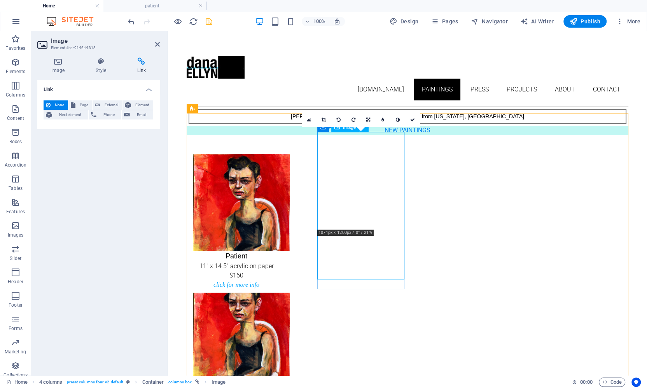
click at [280, 292] on figure "Some Animals are More Equal than Other Animals 16" x 20" oil on canvas $420" at bounding box center [236, 360] width 87 height 137
click at [155, 38] on h2 "Image" at bounding box center [105, 40] width 109 height 7
click at [156, 43] on icon at bounding box center [157, 44] width 5 height 6
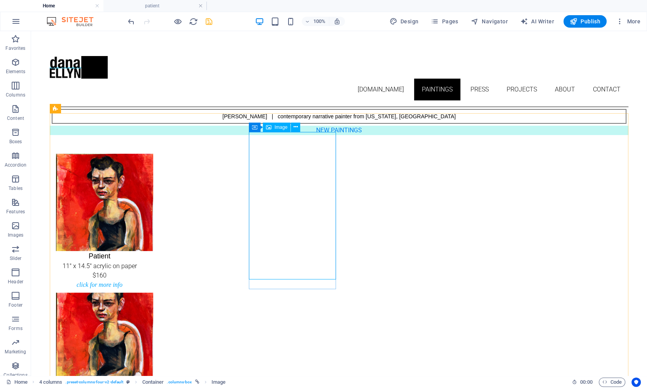
click at [275, 127] on span "Image" at bounding box center [280, 127] width 13 height 5
select select "px"
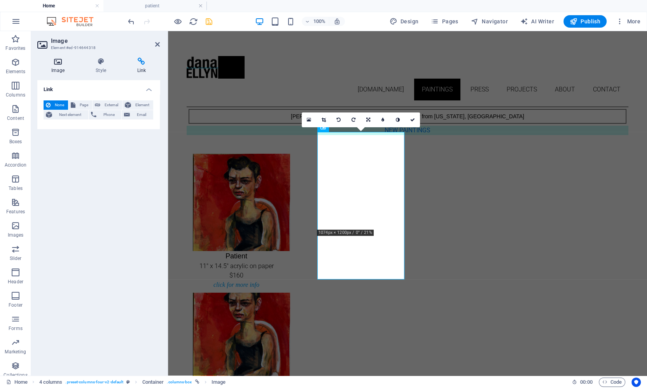
click at [53, 58] on icon at bounding box center [57, 62] width 41 height 8
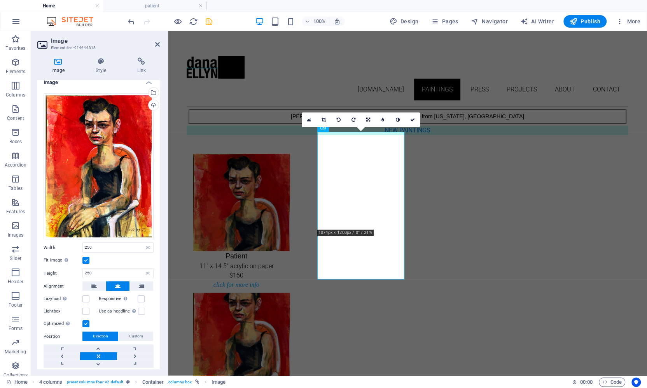
scroll to position [28, 0]
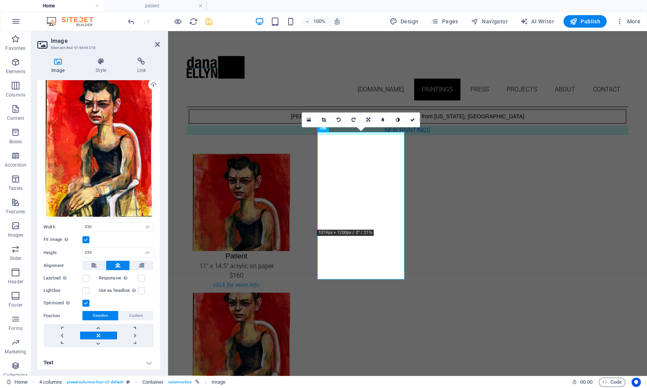
click at [87, 353] on h4 "Text" at bounding box center [98, 362] width 122 height 19
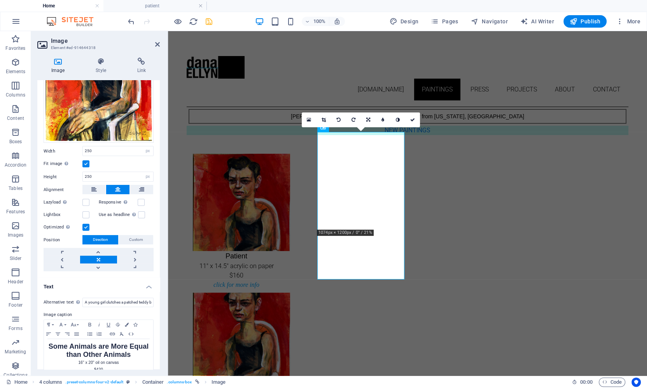
scroll to position [116, 0]
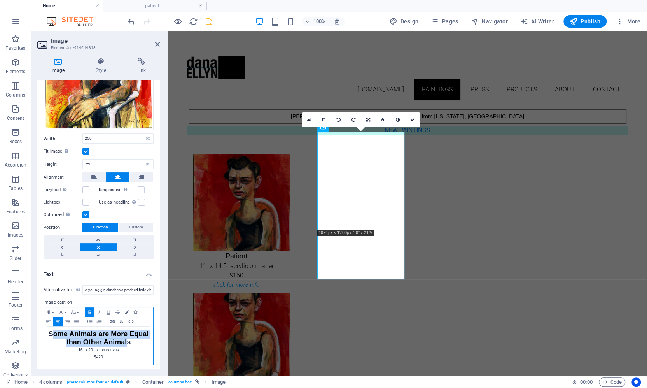
drag, startPoint x: 143, startPoint y: 339, endPoint x: 58, endPoint y: 330, distance: 85.2
click at [58, 330] on strong "Some Animals are More Equal than Other Animals" at bounding box center [99, 338] width 100 height 16
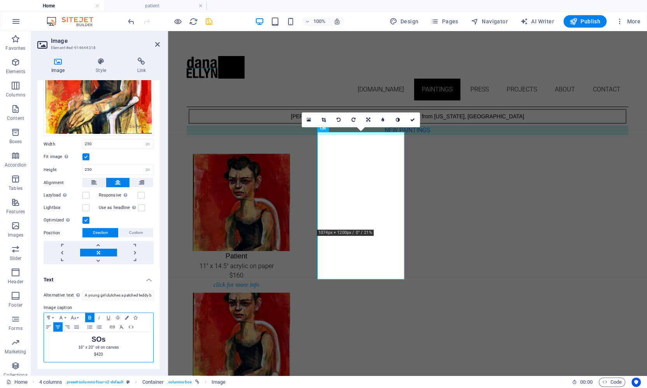
scroll to position [107, 0]
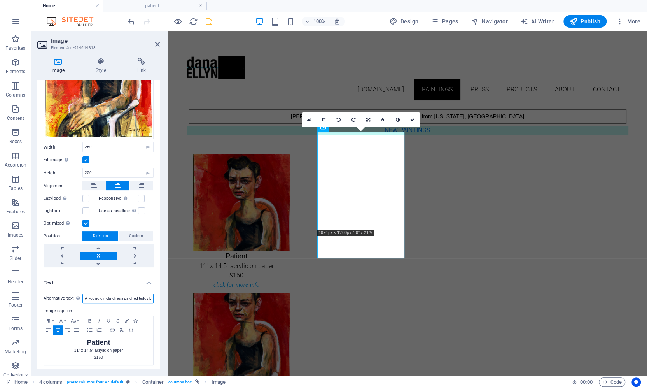
click at [106, 297] on input "A young girl clutches a patched teddy bear among other damaged toys against a p…" at bounding box center [117, 298] width 71 height 9
paste input "“Patient by [PERSON_NAME] (2025) – expressive portrait in bold red, capturing r…"
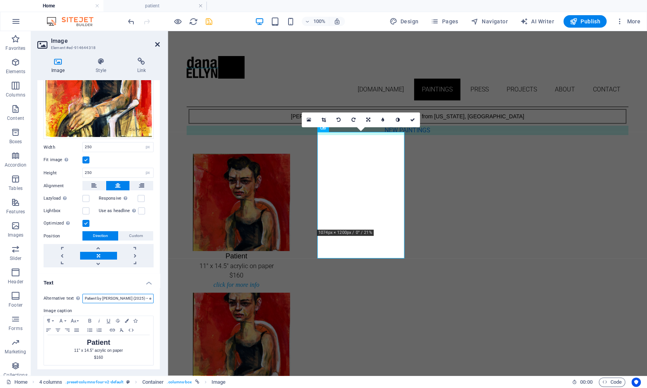
type input "Patient by [PERSON_NAME] (2025) – expressive portrait in bold red, capturing re…"
click at [157, 43] on icon at bounding box center [157, 44] width 5 height 6
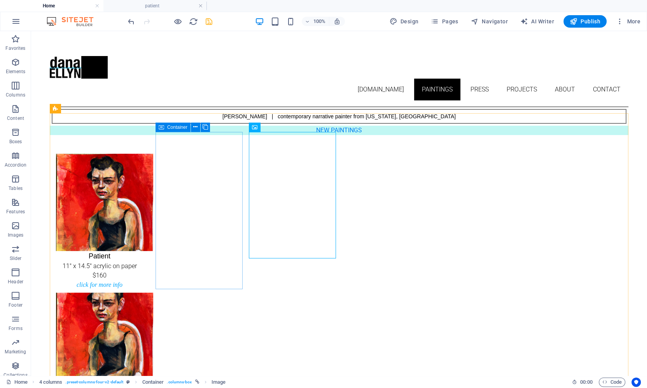
click at [173, 128] on span "Container" at bounding box center [177, 127] width 20 height 5
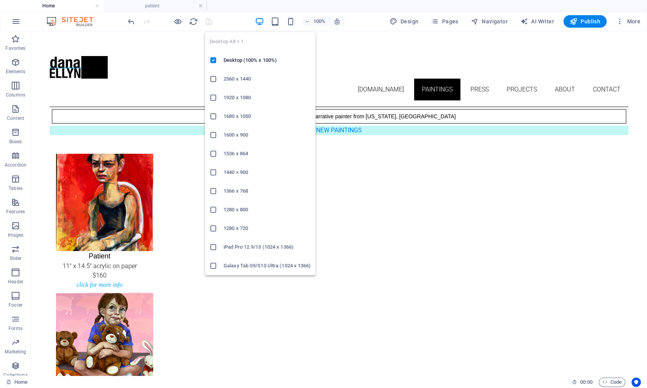
click at [259, 19] on icon "button" at bounding box center [259, 21] width 9 height 9
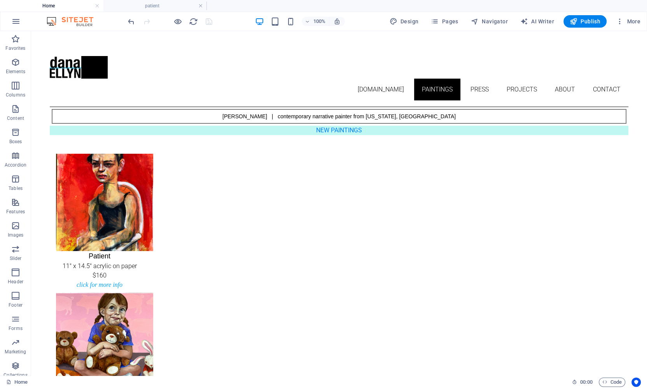
click at [172, 21] on div at bounding box center [169, 21] width 87 height 12
click at [178, 21] on icon "button" at bounding box center [177, 21] width 9 height 9
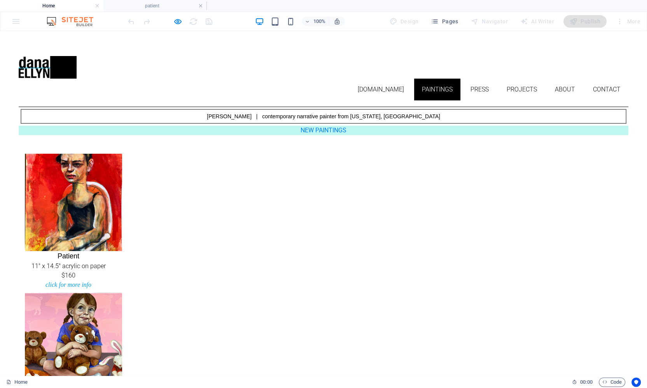
click at [122, 189] on img at bounding box center [73, 202] width 97 height 97
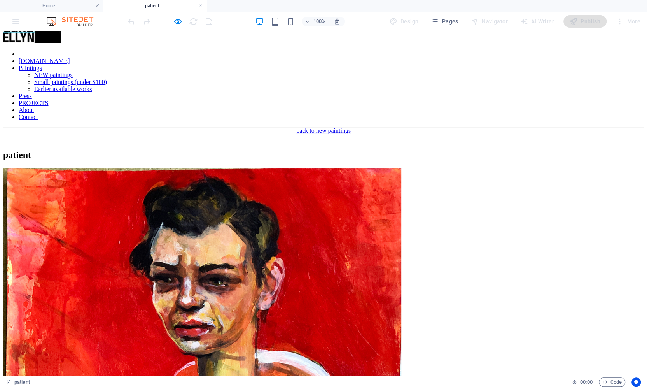
click at [178, 23] on icon "button" at bounding box center [177, 21] width 9 height 9
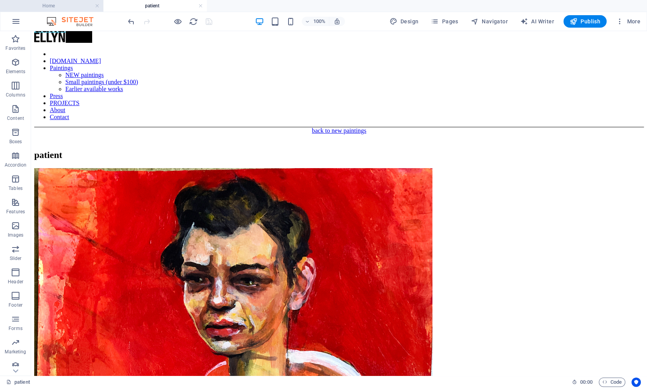
click at [70, 7] on h4 "Home" at bounding box center [51, 6] width 103 height 9
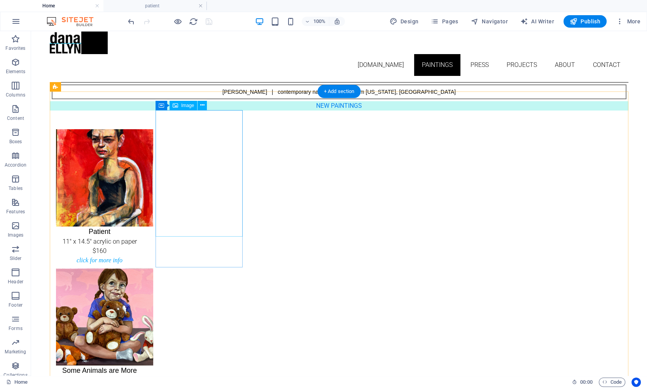
scroll to position [28, 0]
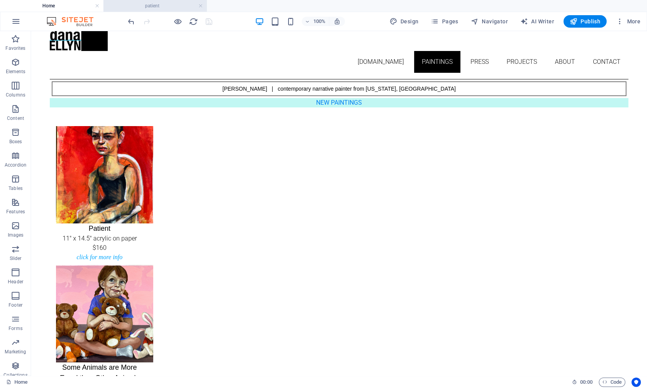
click at [166, 7] on h4 "patient" at bounding box center [154, 6] width 103 height 9
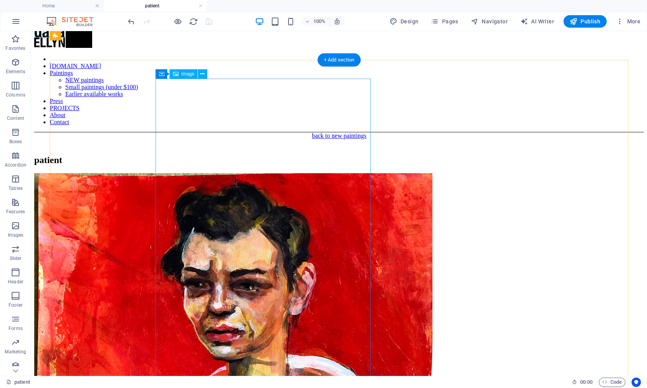
scroll to position [0, 0]
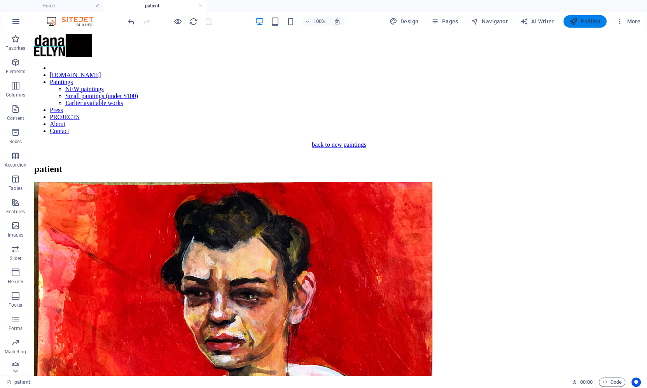
click at [581, 21] on span "Publish" at bounding box center [585, 21] width 31 height 8
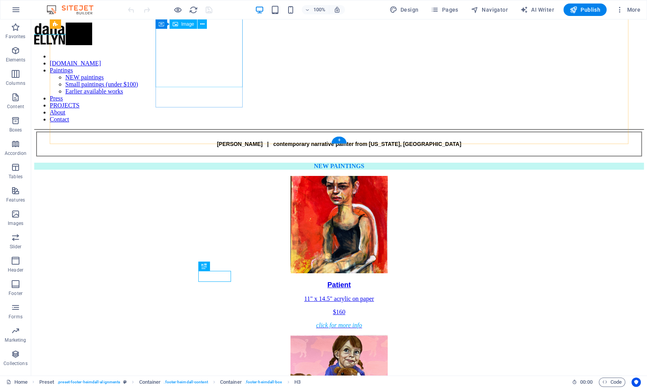
scroll to position [1774, 0]
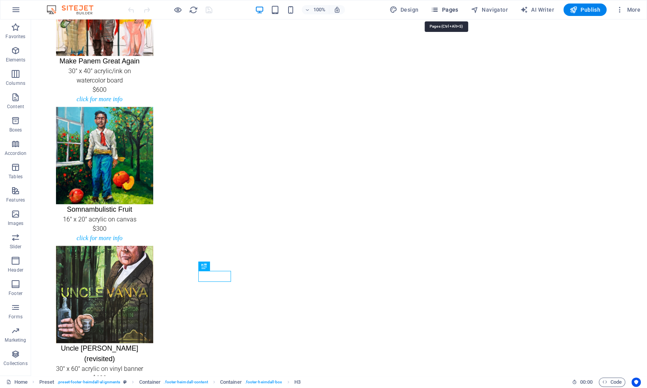
click at [456, 10] on span "Pages" at bounding box center [444, 10] width 27 height 8
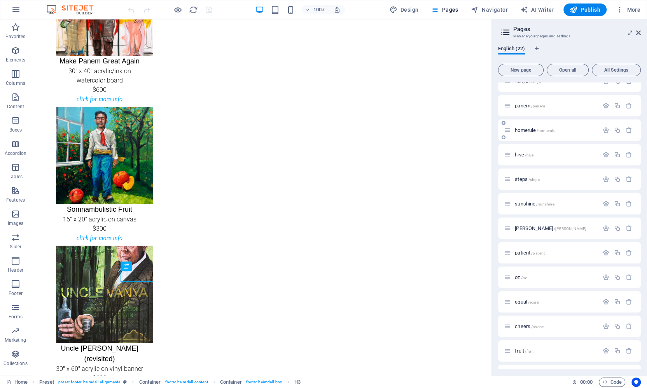
scroll to position [111, 0]
click at [526, 252] on span "patient /patient" at bounding box center [530, 251] width 30 height 6
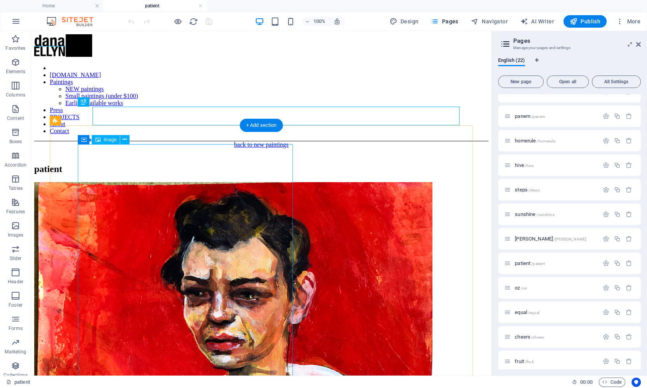
scroll to position [0, 0]
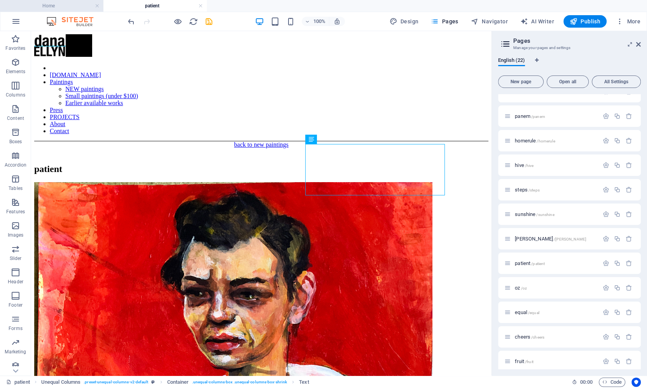
click at [49, 3] on h4 "Home" at bounding box center [51, 6] width 103 height 9
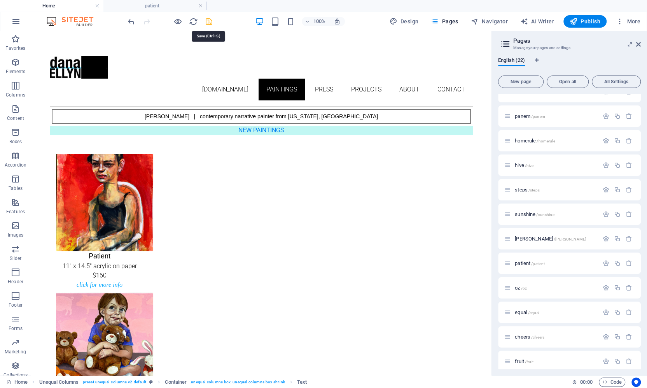
click at [206, 17] on icon "save" at bounding box center [208, 21] width 9 height 9
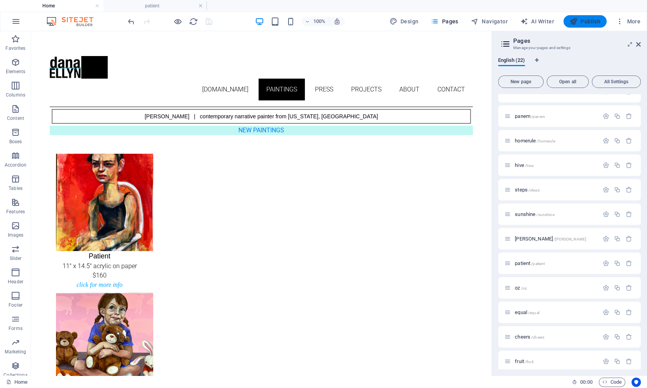
click at [600, 20] on span "Publish" at bounding box center [585, 21] width 31 height 8
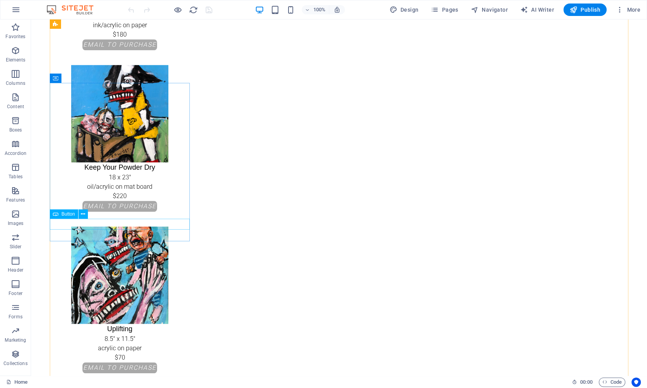
scroll to position [544, 0]
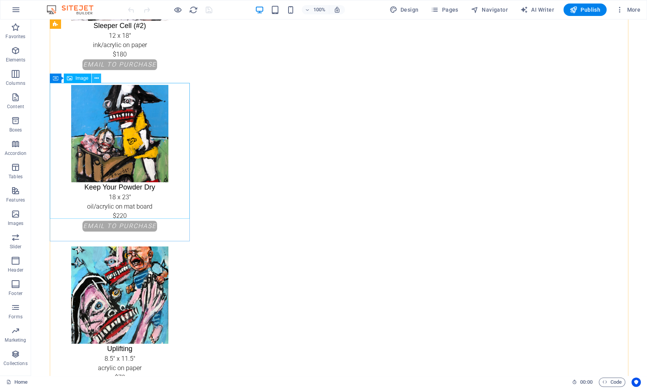
click at [95, 78] on icon at bounding box center [96, 78] width 4 height 8
click at [91, 79] on icon at bounding box center [90, 78] width 4 height 8
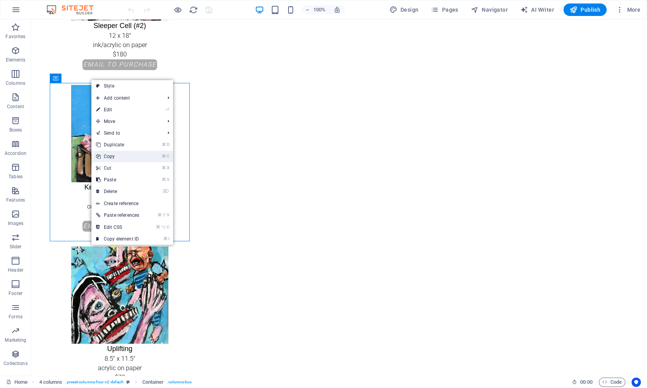
click at [116, 159] on link "⌘ C Copy" at bounding box center [117, 156] width 52 height 12
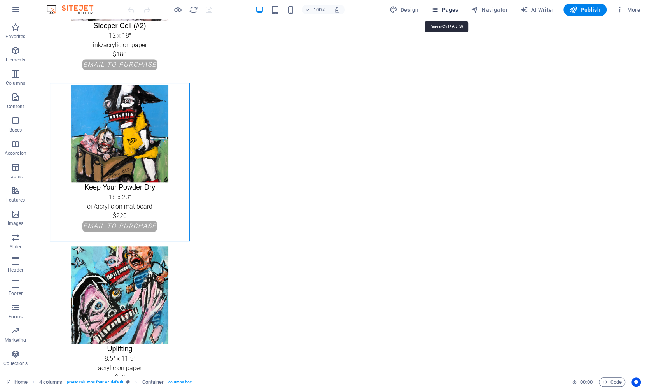
click at [446, 9] on span "Pages" at bounding box center [444, 10] width 27 height 8
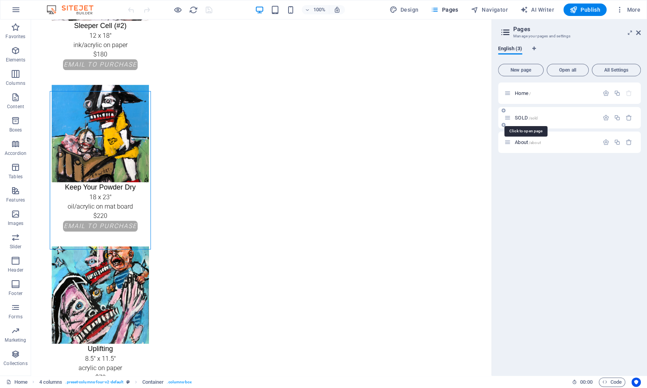
click at [536, 117] on span "/sold" at bounding box center [533, 118] width 9 height 4
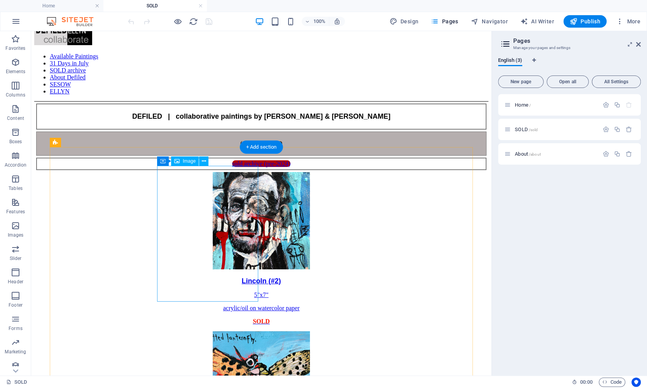
scroll to position [0, 0]
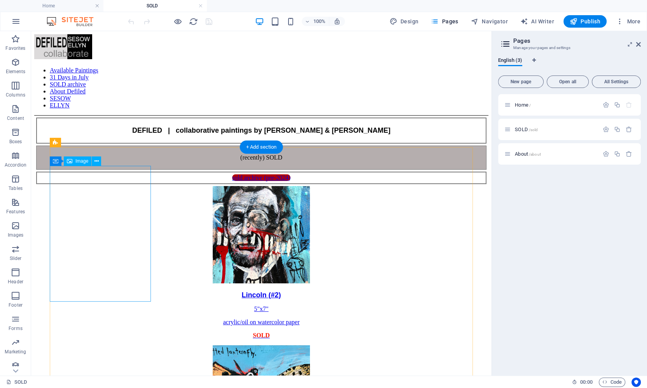
click at [106, 213] on figure "Lincoln (#2) 5"x7" acrylic/oil on watercolor paper SOLD" at bounding box center [261, 262] width 454 height 153
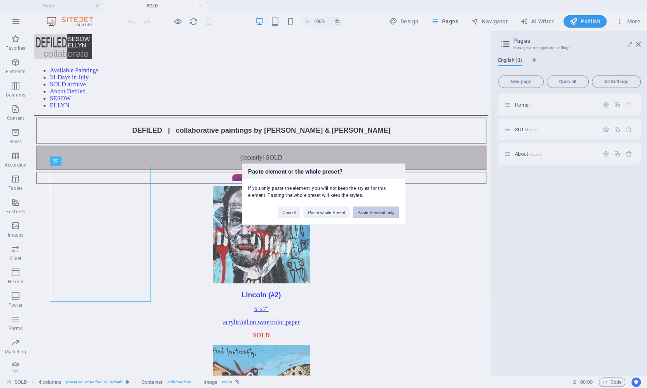
click at [365, 213] on button "Paste Element only" at bounding box center [376, 212] width 46 height 12
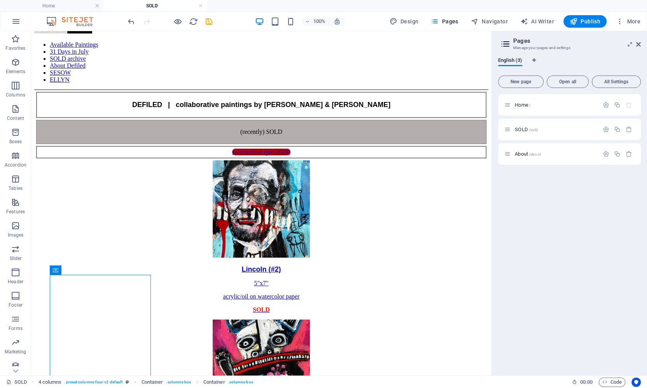
scroll to position [24, 0]
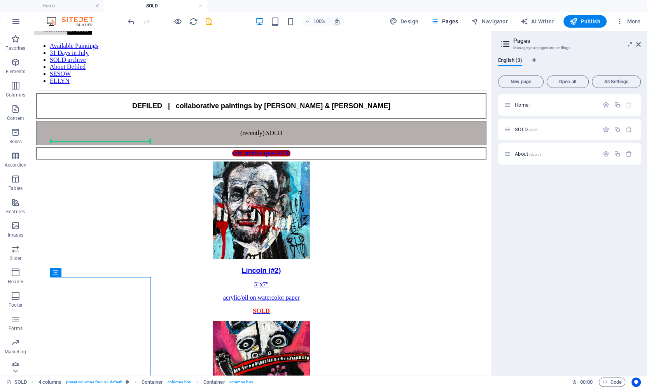
drag, startPoint x: 95, startPoint y: 228, endPoint x: 48, endPoint y: 143, distance: 97.1
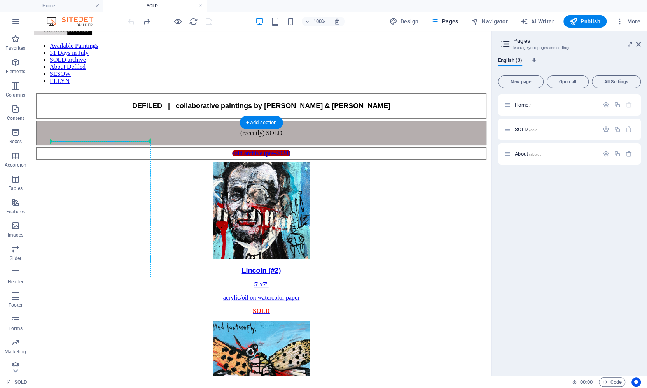
click at [60, 161] on div "Lincoln (#2) 5"x7" acrylic/oil on watercolor paper SOLD" at bounding box center [261, 237] width 454 height 153
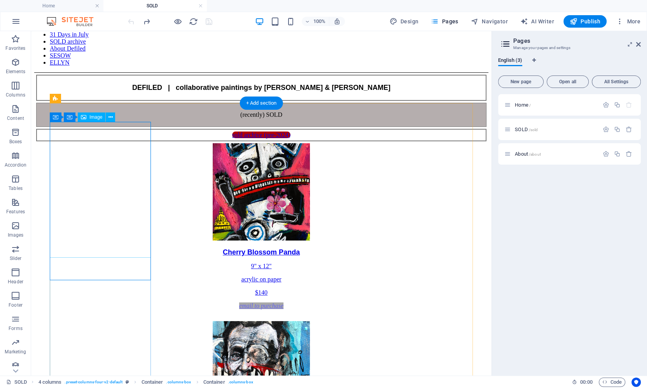
scroll to position [44, 0]
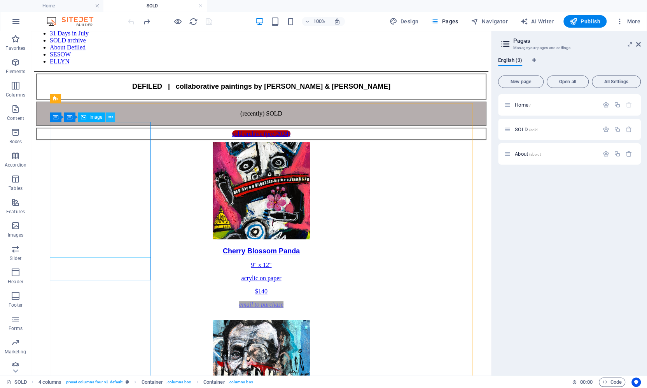
click at [110, 117] on icon at bounding box center [110, 117] width 4 height 8
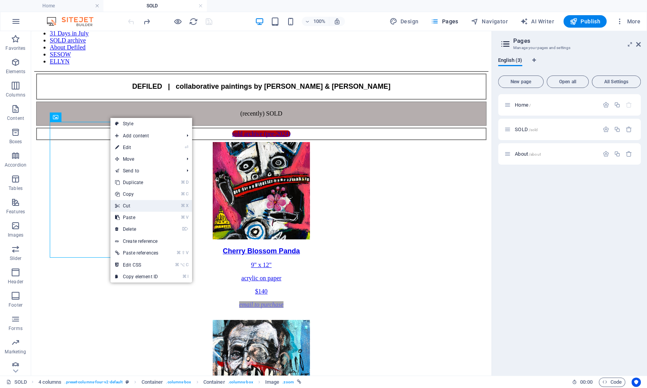
click at [132, 207] on link "⌘ X Cut" at bounding box center [136, 206] width 52 height 12
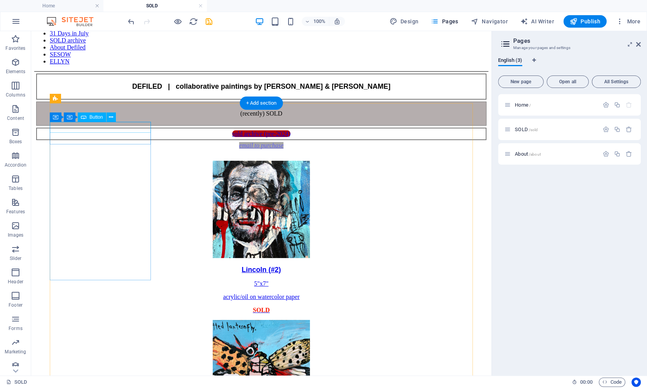
click at [128, 142] on div "email to purchase" at bounding box center [261, 145] width 454 height 7
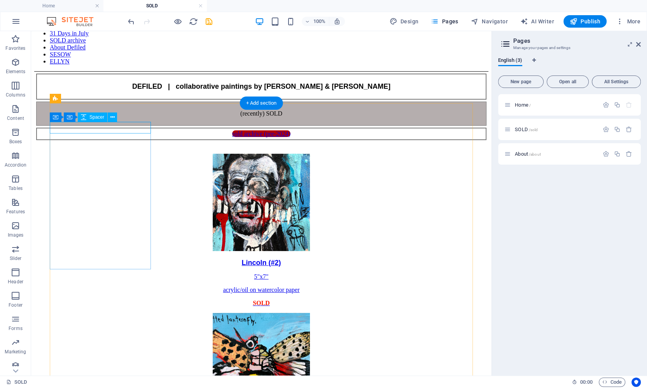
click at [128, 142] on div at bounding box center [261, 148] width 454 height 12
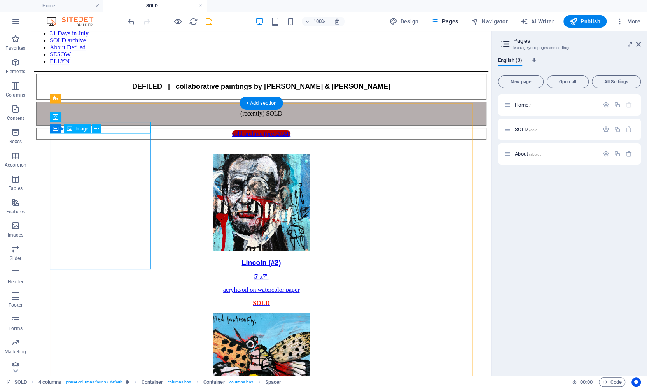
click at [108, 159] on figure "Lincoln (#2) 5"x7" acrylic/oil on watercolor paper SOLD" at bounding box center [261, 230] width 454 height 153
click at [100, 117] on span "Spacer" at bounding box center [96, 117] width 15 height 5
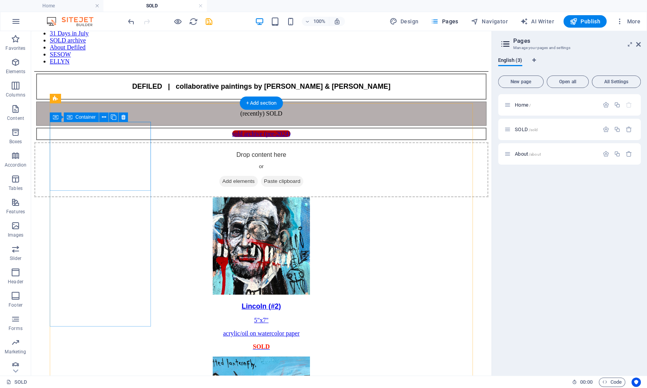
click at [91, 142] on div "Drop content here or Add elements Paste clipboard" at bounding box center [261, 169] width 454 height 55
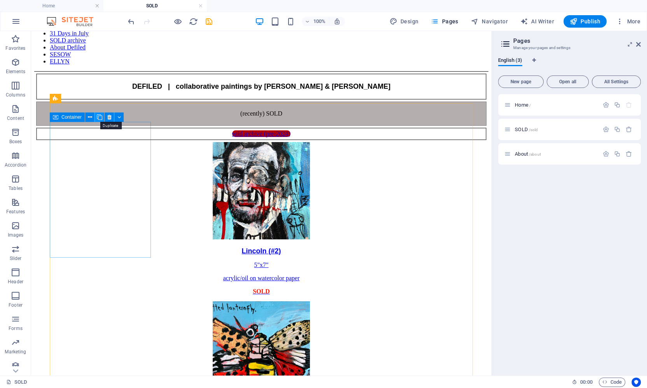
click at [97, 116] on icon at bounding box center [99, 117] width 5 height 8
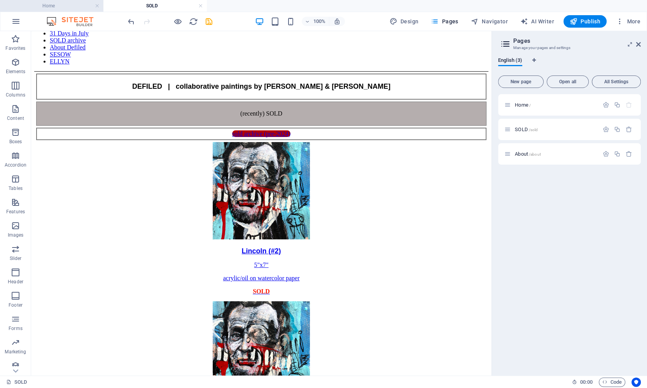
click at [75, 4] on h4 "Home" at bounding box center [51, 6] width 103 height 9
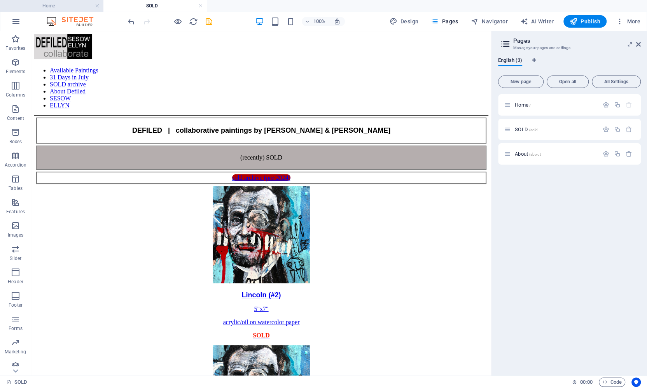
scroll to position [544, 0]
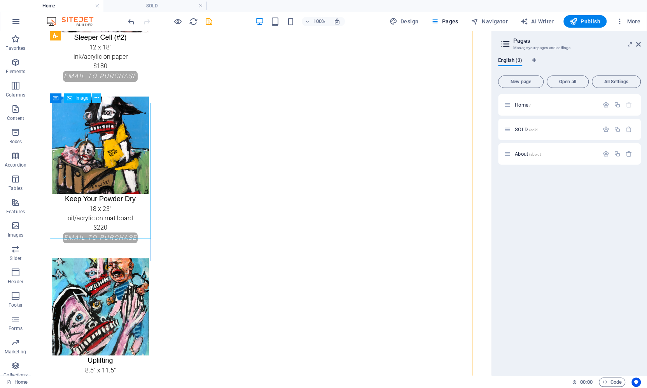
click at [97, 97] on icon at bounding box center [96, 98] width 4 height 8
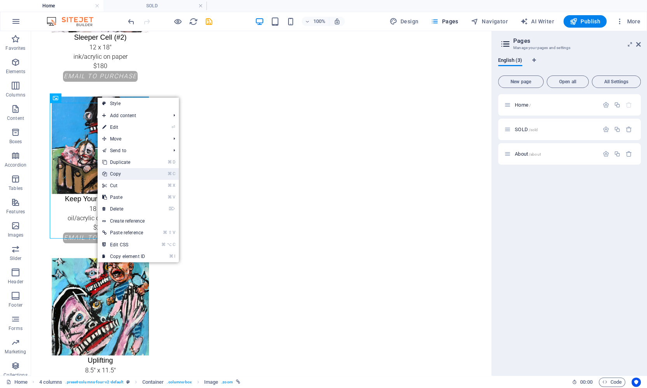
click at [121, 175] on link "⌘ C Copy" at bounding box center [124, 174] width 52 height 12
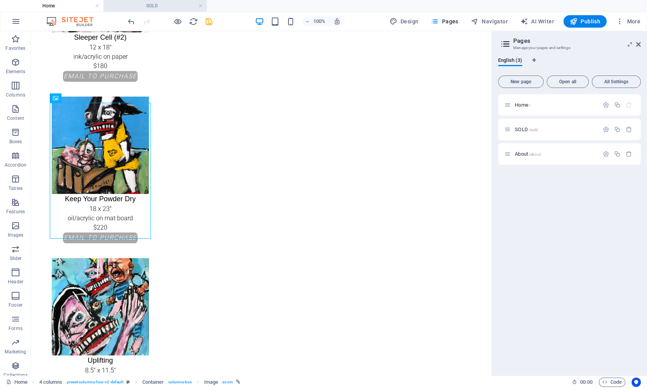
click at [145, 6] on h4 "SOLD" at bounding box center [154, 6] width 103 height 9
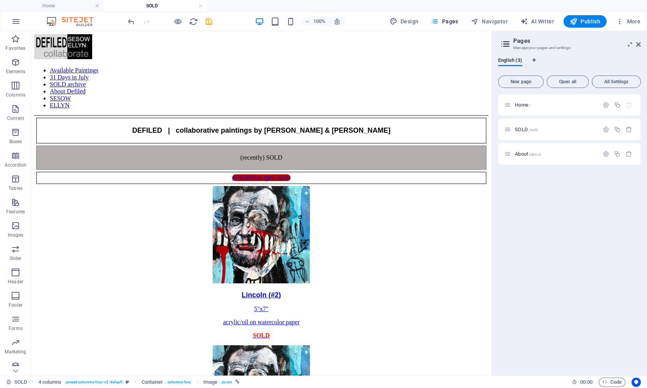
scroll to position [44, 0]
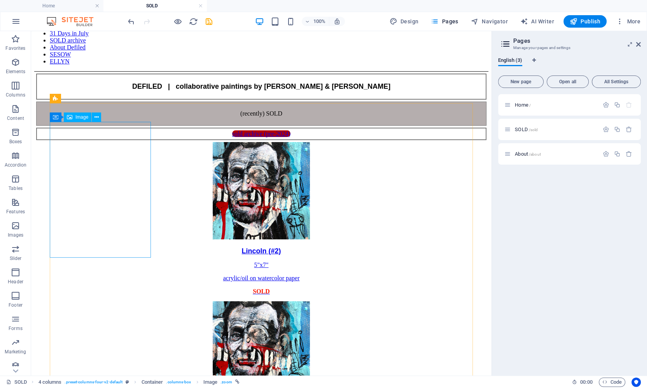
click at [80, 118] on span "Image" at bounding box center [81, 117] width 13 height 5
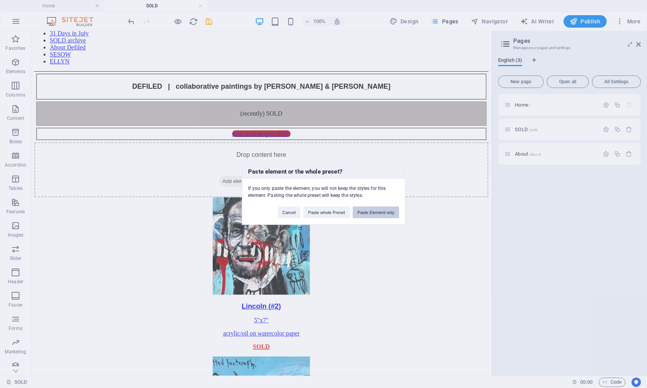
click at [365, 212] on button "Paste Element only" at bounding box center [376, 212] width 46 height 12
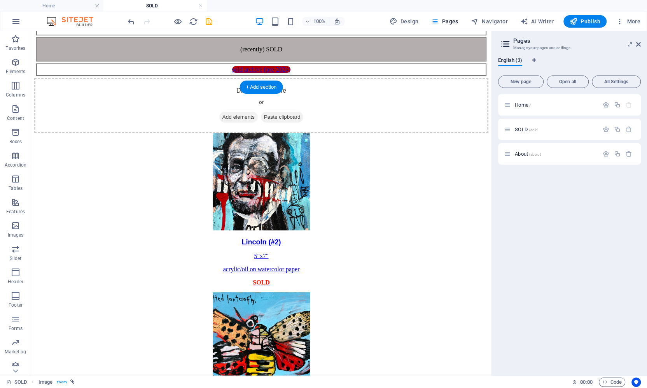
scroll to position [0, 0]
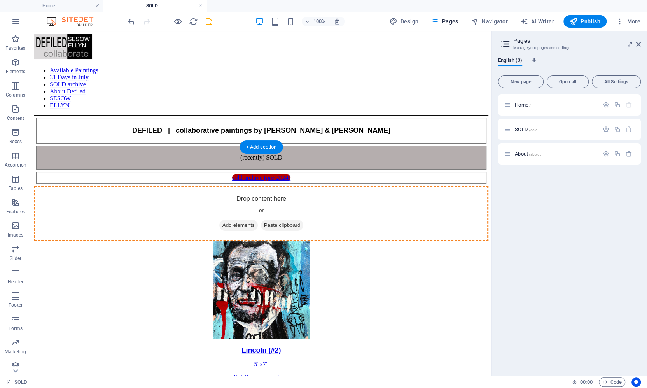
drag, startPoint x: 100, startPoint y: 248, endPoint x: 101, endPoint y: 183, distance: 64.9
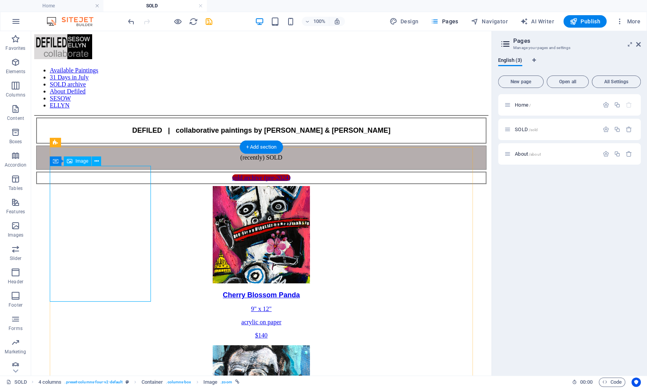
click at [100, 209] on figure "Cherry Blossom Panda 9" x 12" acrylic on paper $140" at bounding box center [261, 262] width 454 height 153
select select "px"
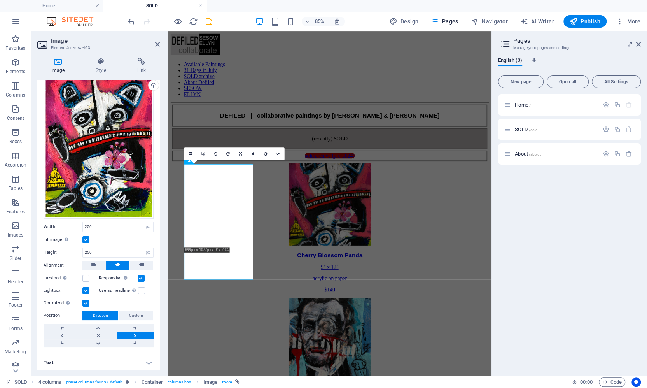
click at [91, 353] on h4 "Text" at bounding box center [98, 362] width 122 height 19
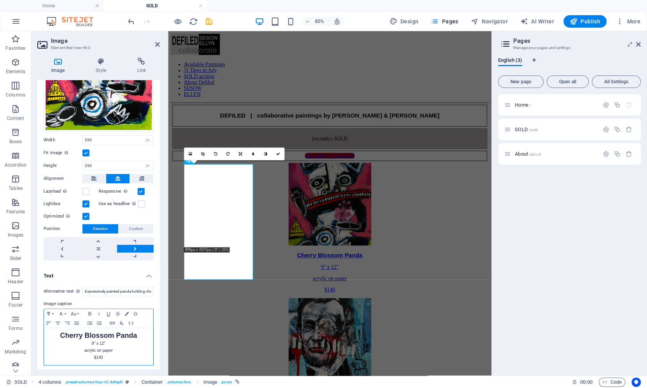
click at [105, 354] on p "$140" at bounding box center [98, 357] width 101 height 7
click at [124, 312] on button "Colors" at bounding box center [126, 313] width 9 height 9
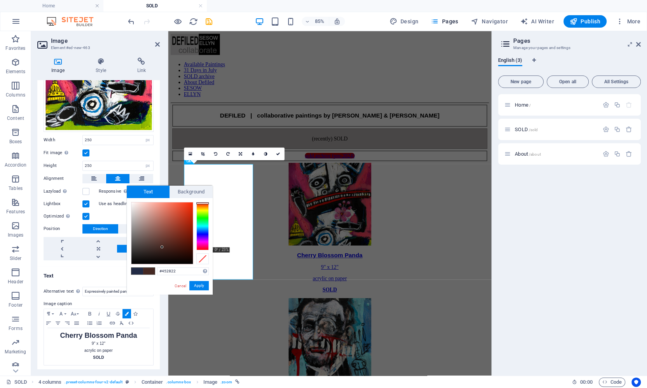
drag, startPoint x: 204, startPoint y: 205, endPoint x: 207, endPoint y: 203, distance: 4.2
click at [207, 203] on div at bounding box center [202, 226] width 12 height 48
click at [190, 204] on div at bounding box center [161, 232] width 61 height 61
type input "#fb2800"
click at [192, 203] on div at bounding box center [192, 202] width 3 height 3
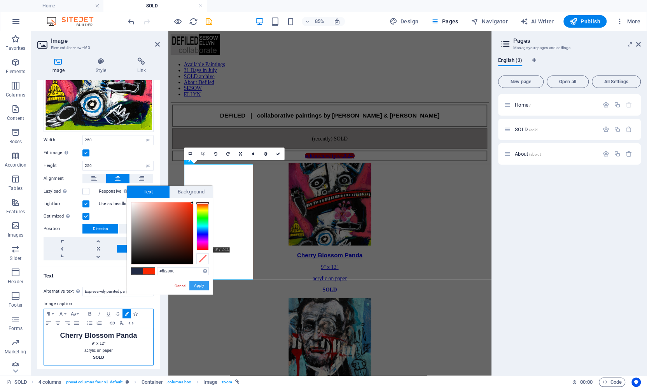
click at [197, 283] on button "Apply" at bounding box center [198, 285] width 19 height 9
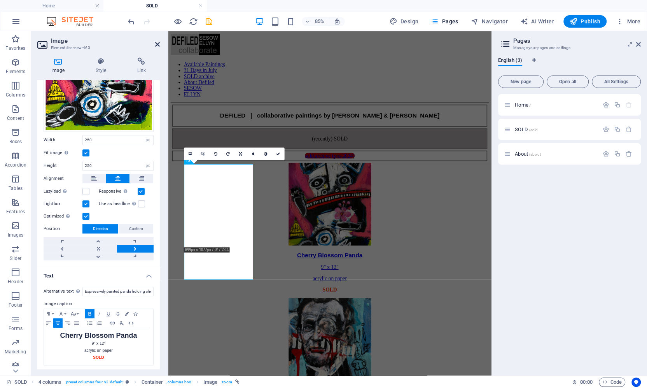
click at [155, 42] on icon at bounding box center [157, 44] width 5 height 6
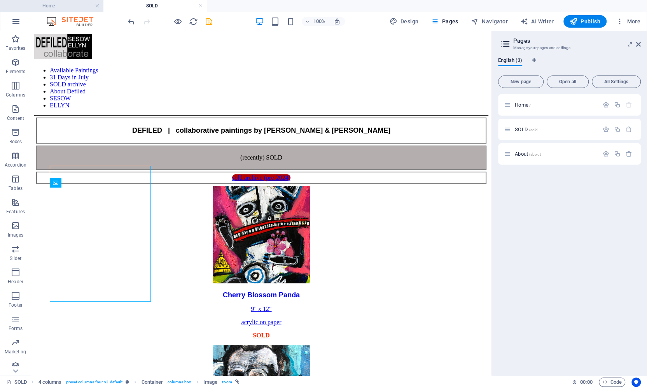
click at [76, 8] on h4 "Home" at bounding box center [51, 6] width 103 height 9
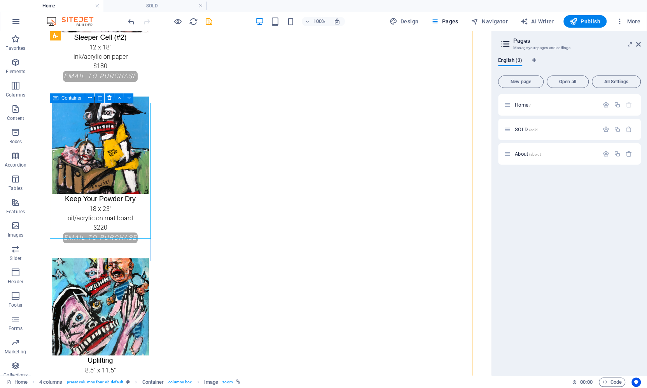
click at [61, 99] on div "Container" at bounding box center [67, 97] width 35 height 9
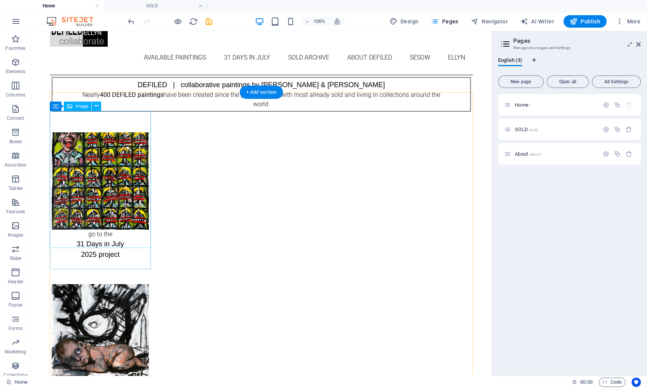
scroll to position [0, 0]
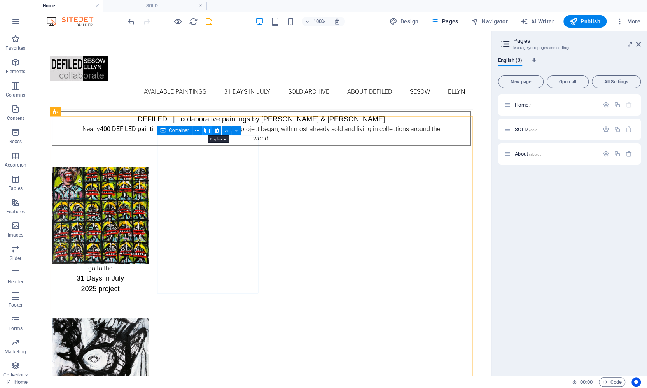
click at [206, 132] on icon at bounding box center [206, 130] width 5 height 8
click at [191, 130] on span "Image" at bounding box center [189, 130] width 13 height 5
select select "px"
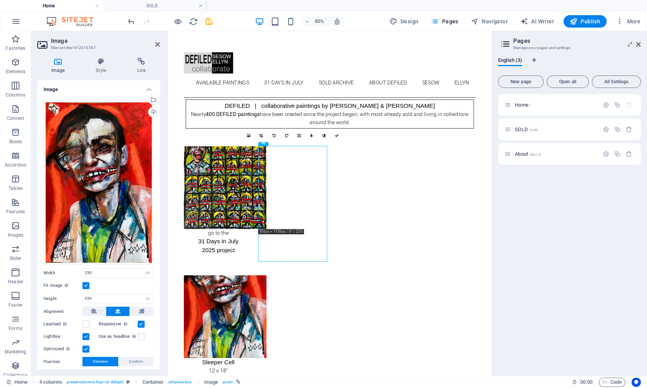
scroll to position [46, 0]
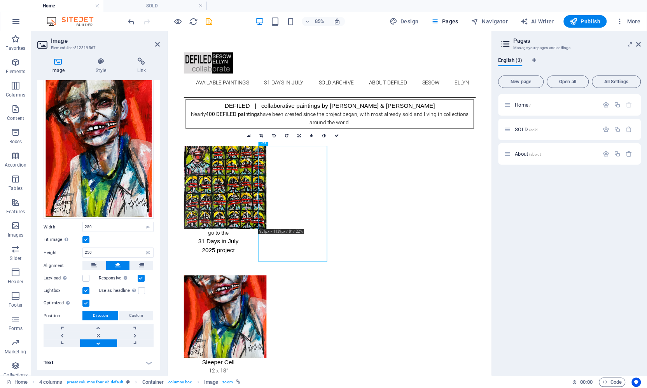
click at [82, 362] on h4 "Text" at bounding box center [98, 362] width 122 height 19
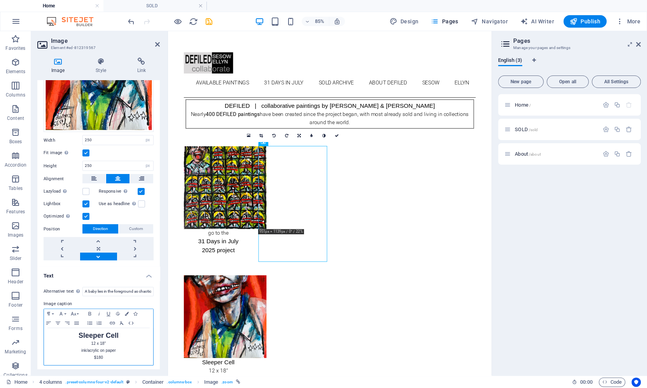
click at [87, 348] on p "ink/acrylic on paper" at bounding box center [98, 350] width 101 height 7
drag, startPoint x: 121, startPoint y: 335, endPoint x: 80, endPoint y: 334, distance: 41.6
click at [80, 334] on p "Sleeper Cell" at bounding box center [98, 336] width 101 height 8
click at [121, 292] on input "A baby lies in the foreground as chaotic black-and-white figures loom above, ev…" at bounding box center [117, 291] width 71 height 9
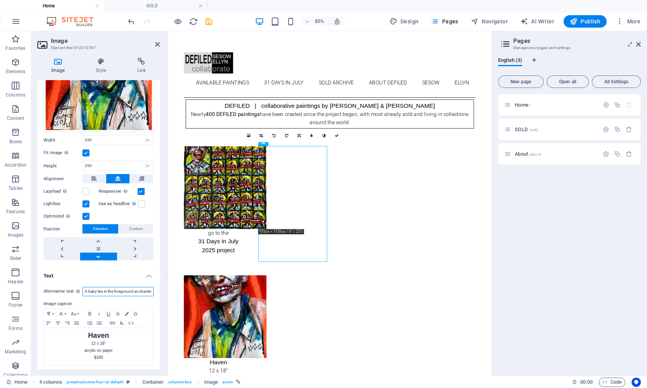
click at [121, 292] on input "A baby lies in the foreground as chaotic black-and-white figures loom above, ev…" at bounding box center [117, 291] width 71 height 9
type input "Emotionally charged portrait of a woman with deep set eyes and prominent teeth …"
click at [155, 44] on h2 "Image" at bounding box center [105, 40] width 109 height 7
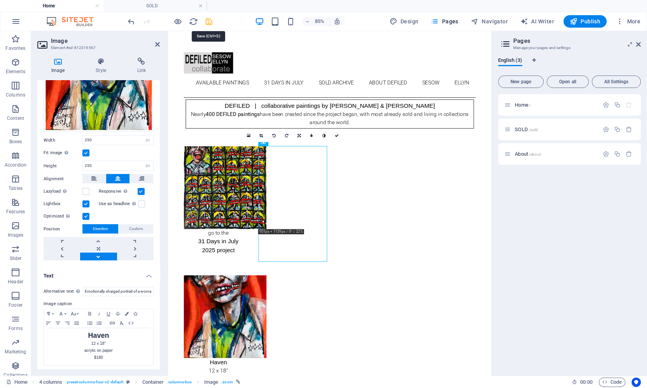
click at [207, 20] on icon "save" at bounding box center [208, 21] width 9 height 9
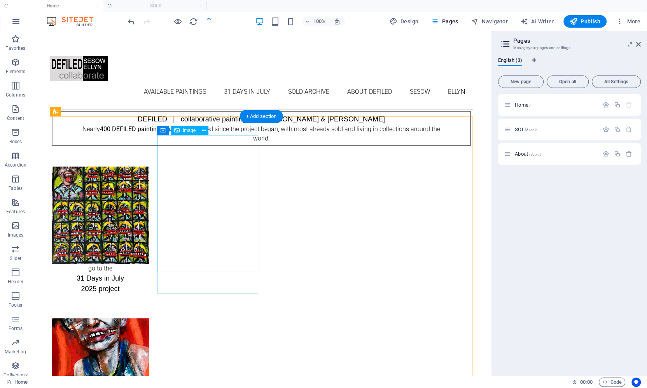
click at [151, 318] on figure "Haven 12 x 18" acrylic on paper $180" at bounding box center [100, 386] width 101 height 136
select select "px"
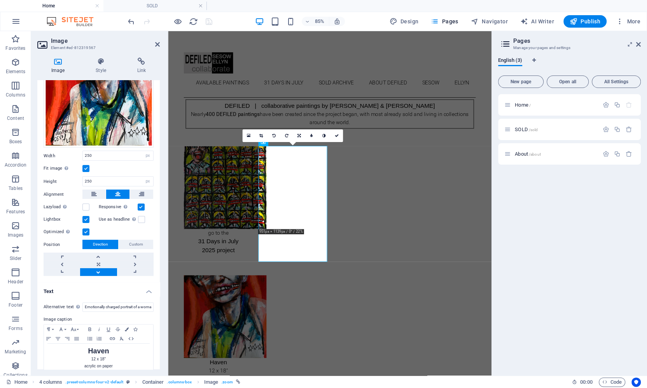
scroll to position [133, 0]
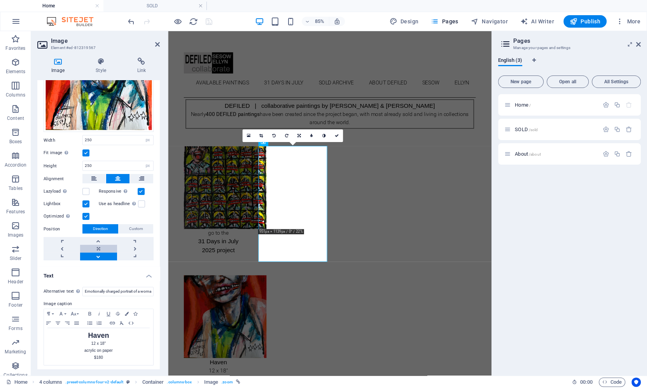
click at [101, 245] on link at bounding box center [98, 249] width 37 height 8
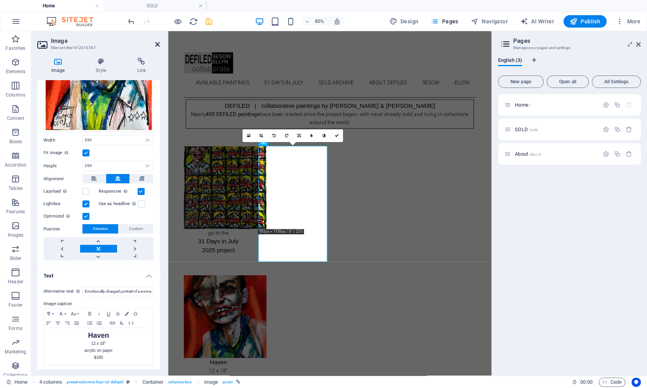
click at [158, 42] on icon at bounding box center [157, 44] width 5 height 6
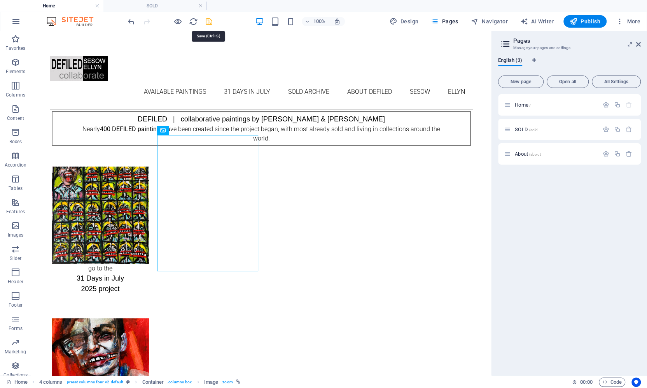
click at [208, 19] on icon "save" at bounding box center [208, 21] width 9 height 9
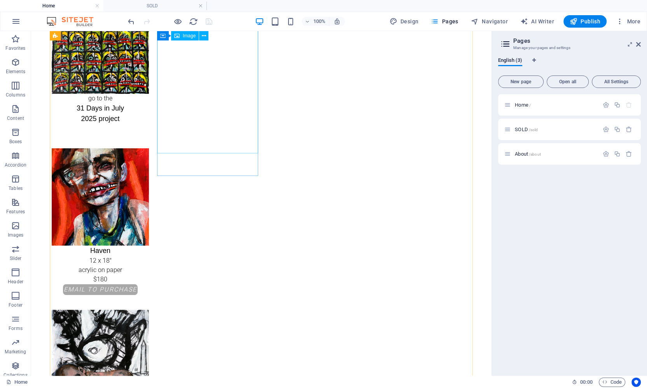
scroll to position [0, 0]
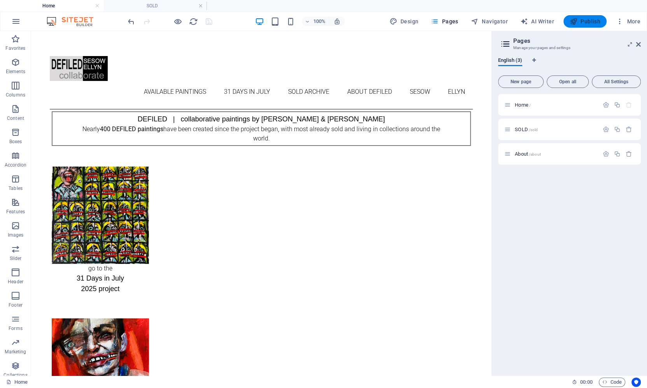
click at [585, 23] on span "Publish" at bounding box center [585, 21] width 31 height 8
